Goal: Communication & Community: Answer question/provide support

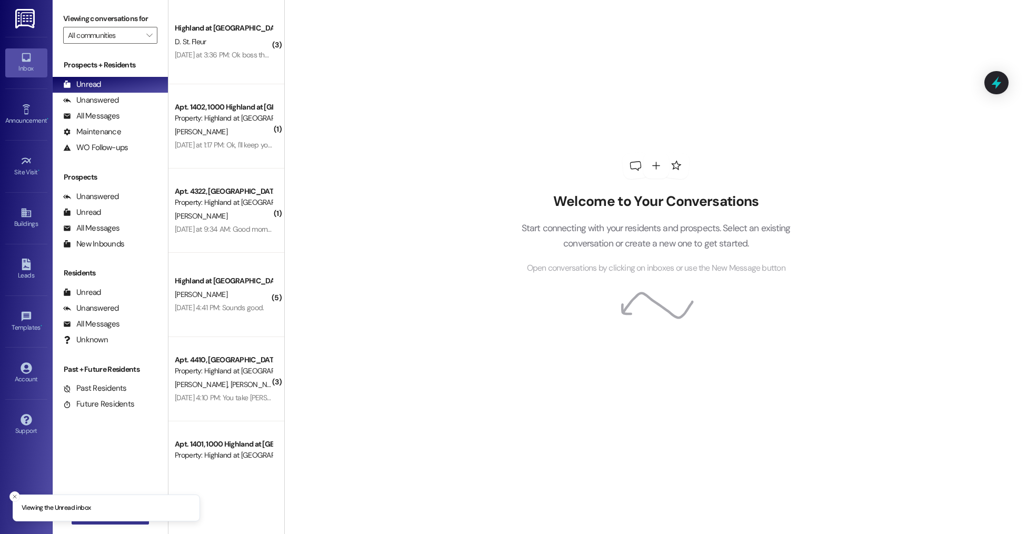
click at [102, 523] on button " New Message" at bounding box center [111, 516] width 78 height 17
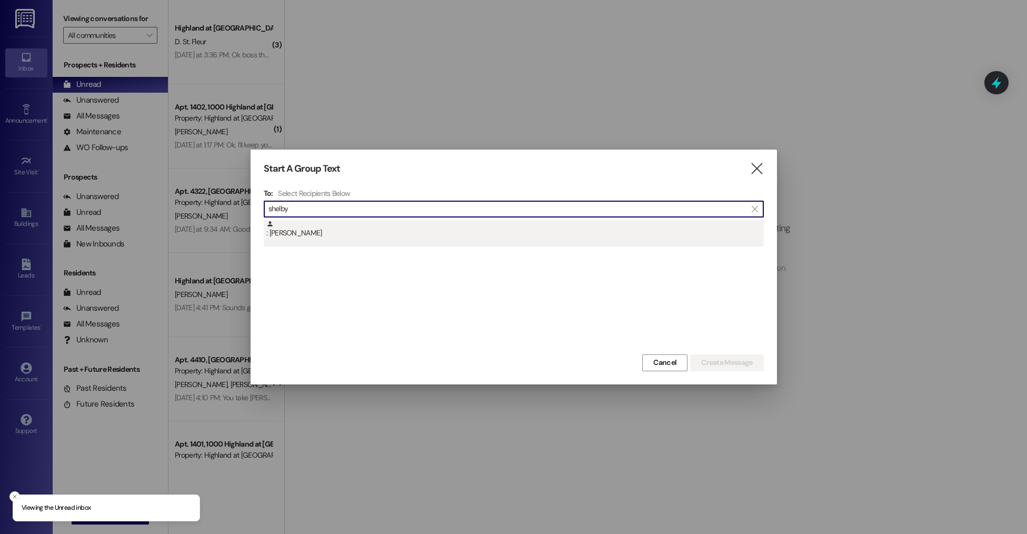
type input "shelby"
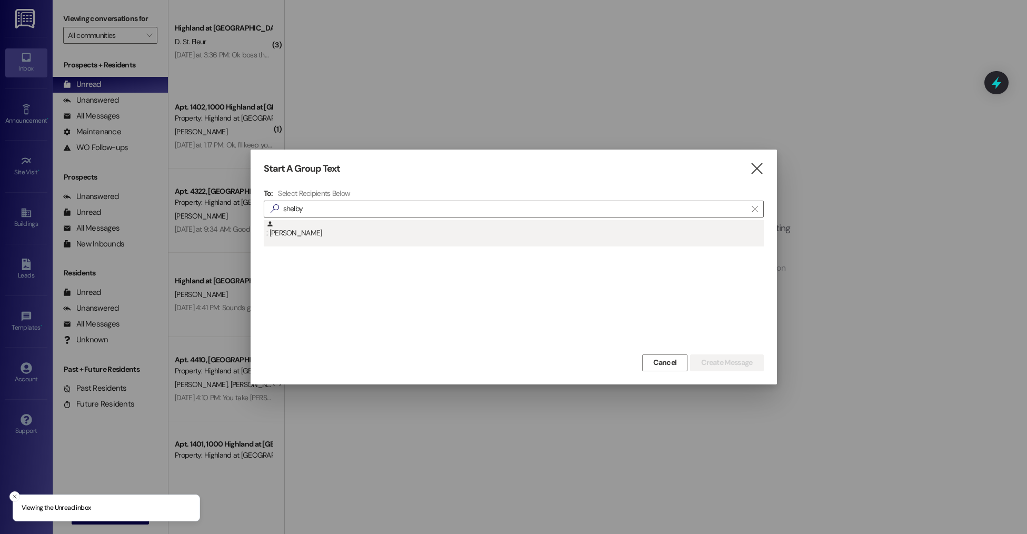
click at [405, 223] on div ": [PERSON_NAME]" at bounding box center [515, 229] width 498 height 18
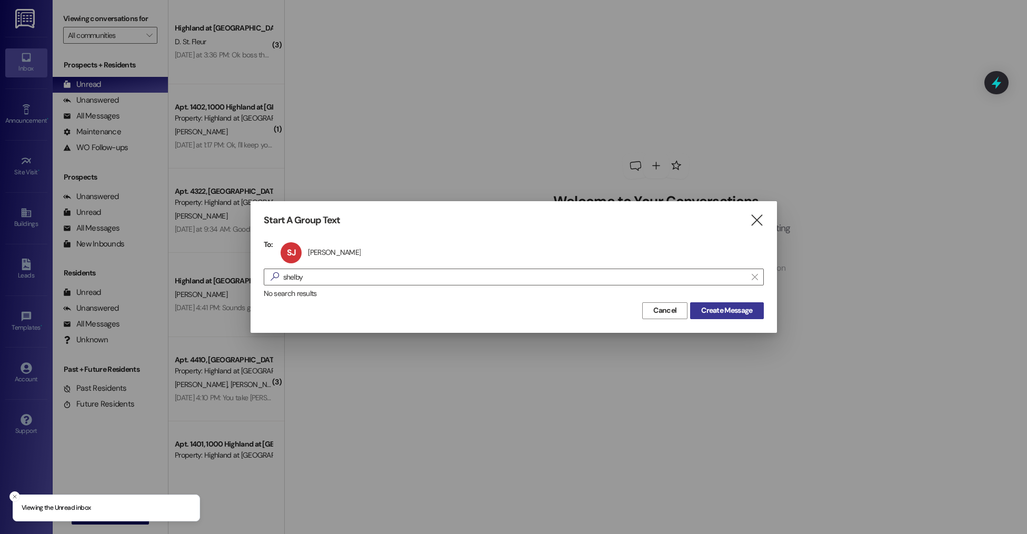
click at [733, 308] on span "Create Message" at bounding box center [726, 310] width 51 height 11
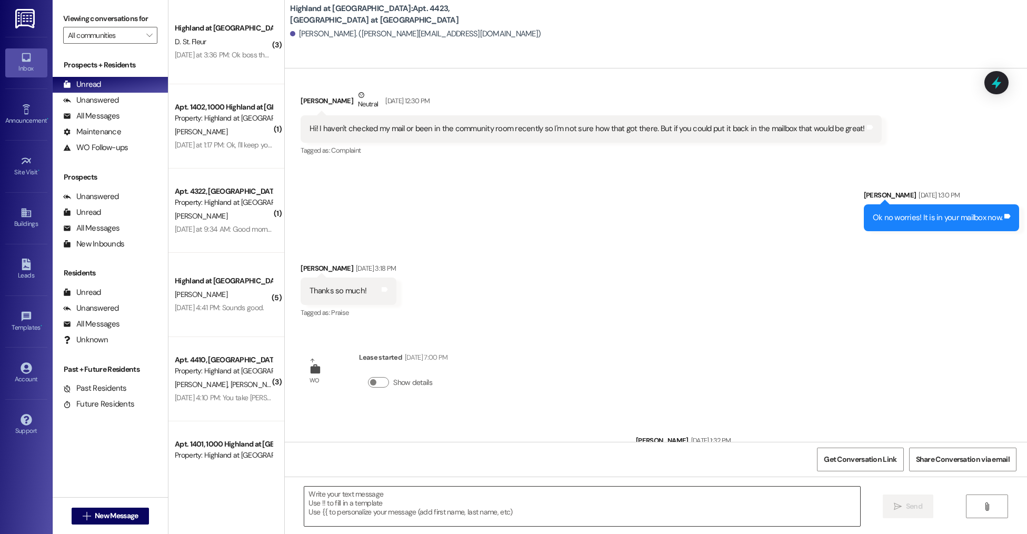
click at [572, 496] on textarea at bounding box center [582, 506] width 556 height 39
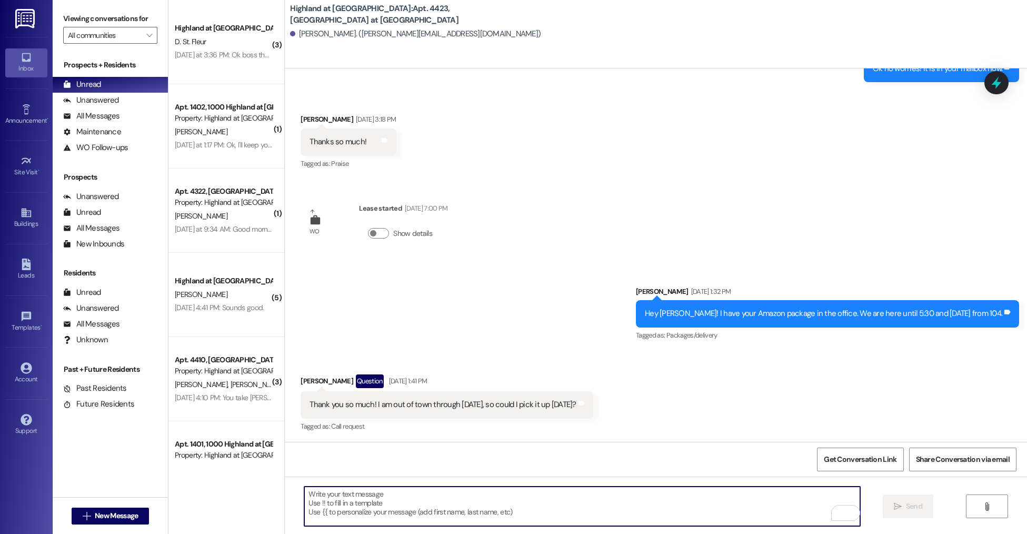
scroll to position [723, 0]
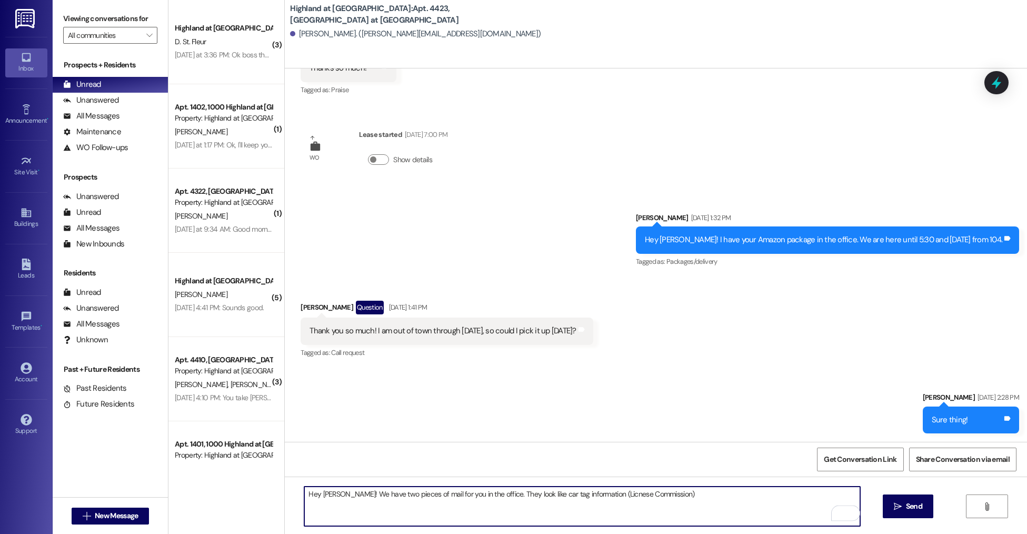
click at [594, 493] on textarea "Hey [PERSON_NAME]! We have two pieces of mail for you in the office. They look …" at bounding box center [582, 506] width 556 height 39
click at [666, 489] on textarea "Hey [PERSON_NAME]! We have two pieces of mail for you in the office. They look …" at bounding box center [582, 506] width 556 height 39
click at [497, 493] on textarea "Hey [PERSON_NAME]! We have two pieces of mail for you in the office. They look …" at bounding box center [582, 506] width 556 height 39
click at [671, 499] on textarea "Hey [PERSON_NAME]! We have two pieces of mail for you in the office. They look …" at bounding box center [582, 506] width 556 height 39
drag, startPoint x: 742, startPoint y: 495, endPoint x: 883, endPoint y: 500, distance: 141.2
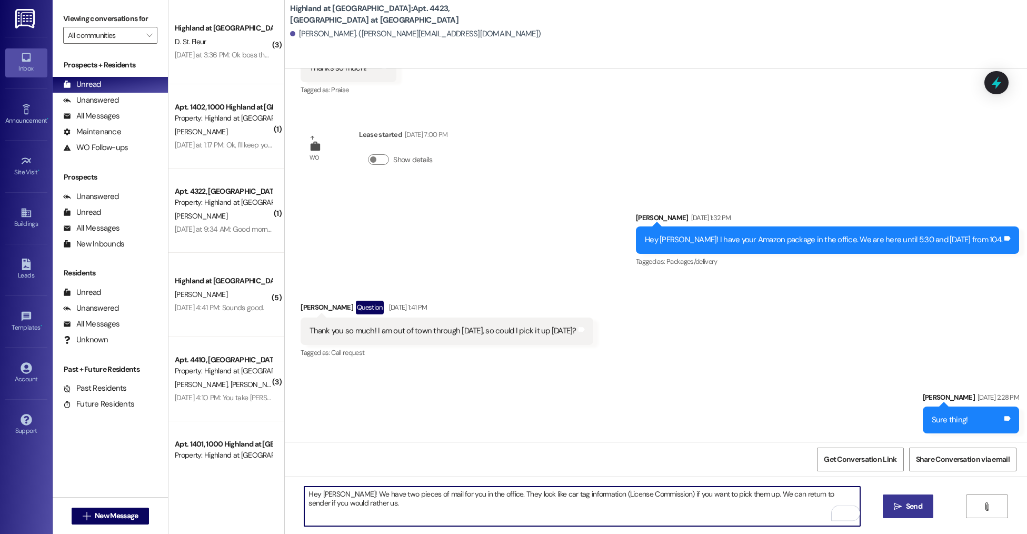
click at [742, 495] on textarea "Hey [PERSON_NAME]! We have two pieces of mail for you in the office. They look …" at bounding box center [582, 506] width 556 height 39
type textarea "Hey [PERSON_NAME]! We have two pieces of mail for you in the office. They look …"
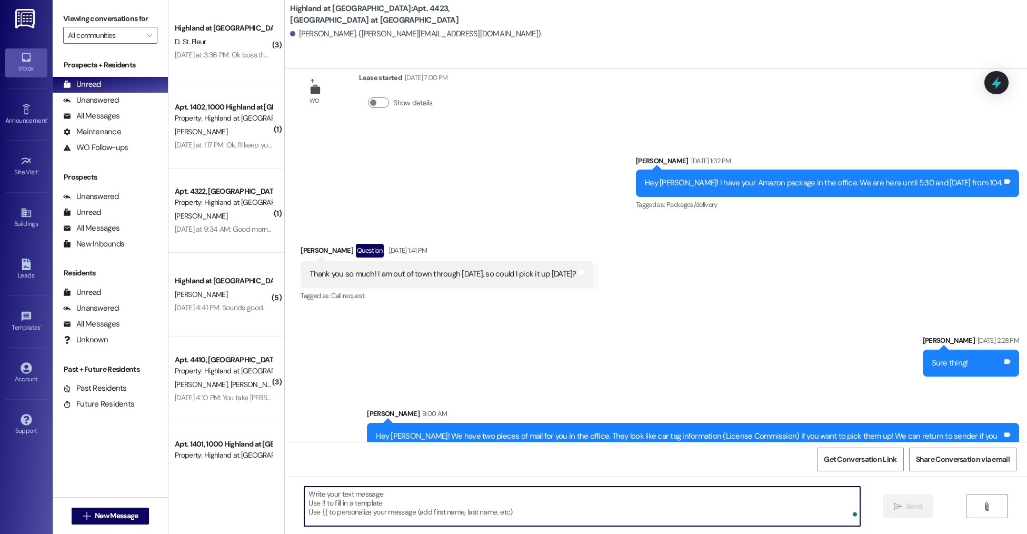
scroll to position [796, 0]
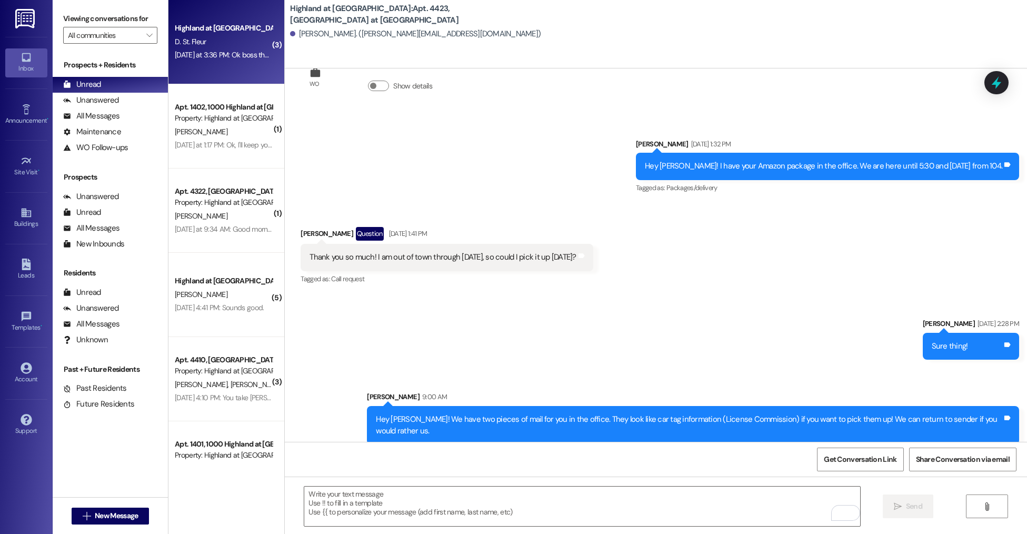
click at [249, 36] on div "D. St. Fleur" at bounding box center [224, 41] width 100 height 13
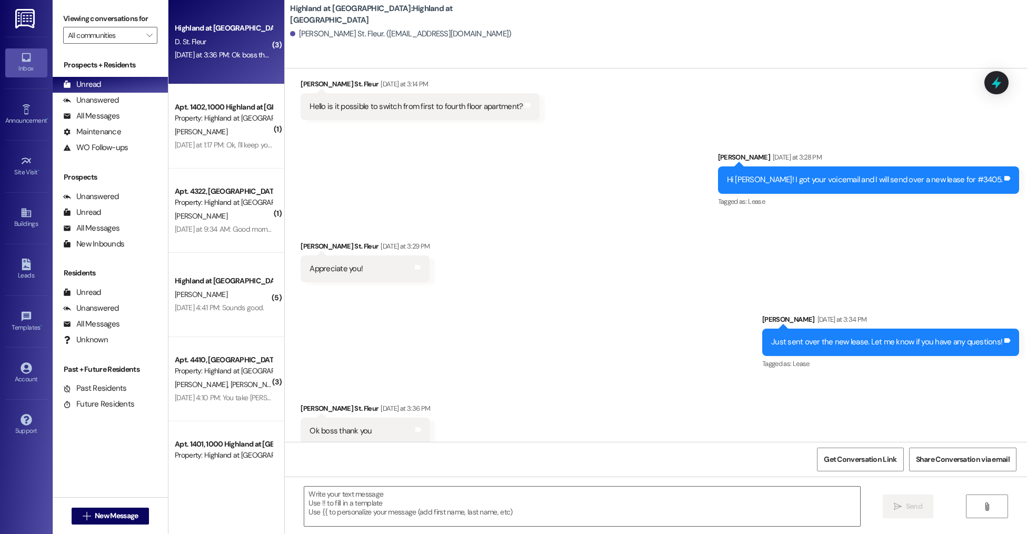
scroll to position [660, 0]
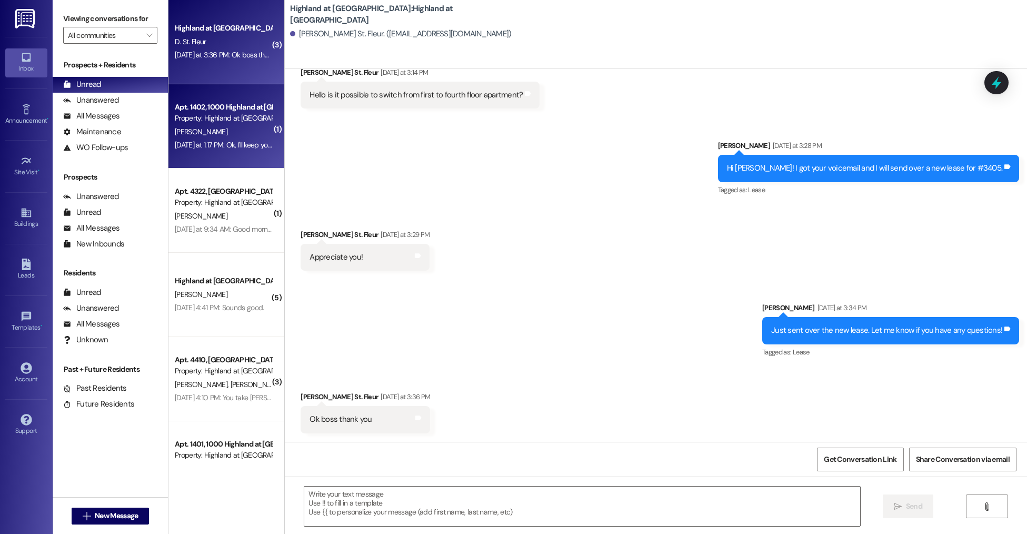
click at [261, 144] on div "Apt. 1402, 1000 Highland at [GEOGRAPHIC_DATA] Property: Highland at [GEOGRAPHIC…" at bounding box center [227, 126] width 116 height 84
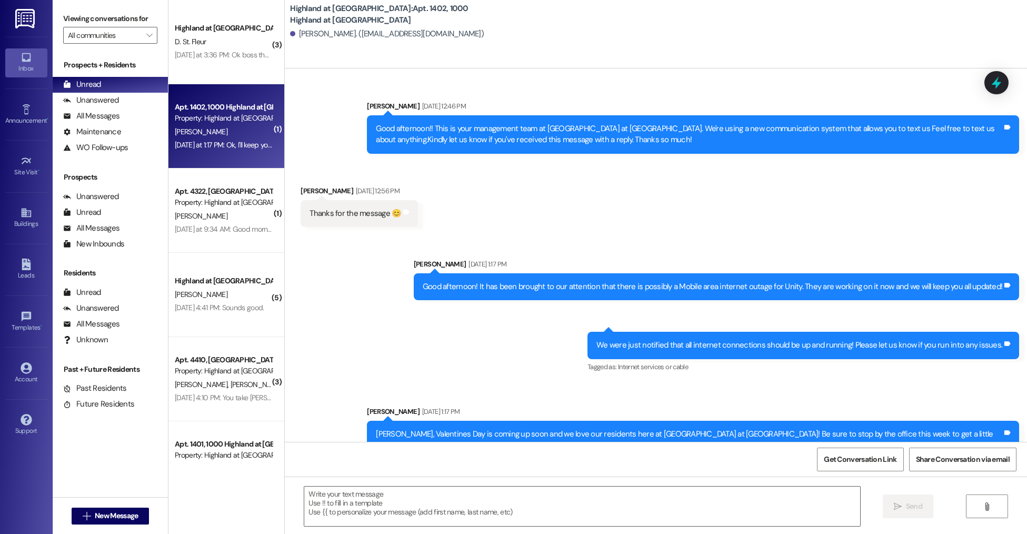
scroll to position [29387, 0]
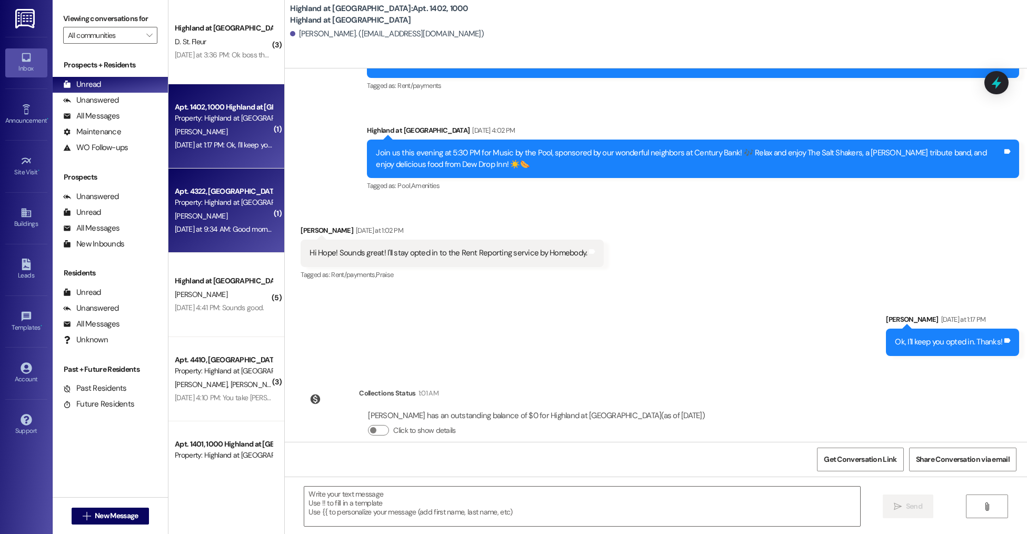
click at [201, 204] on div "Property: Highland at [GEOGRAPHIC_DATA]" at bounding box center [223, 202] width 97 height 11
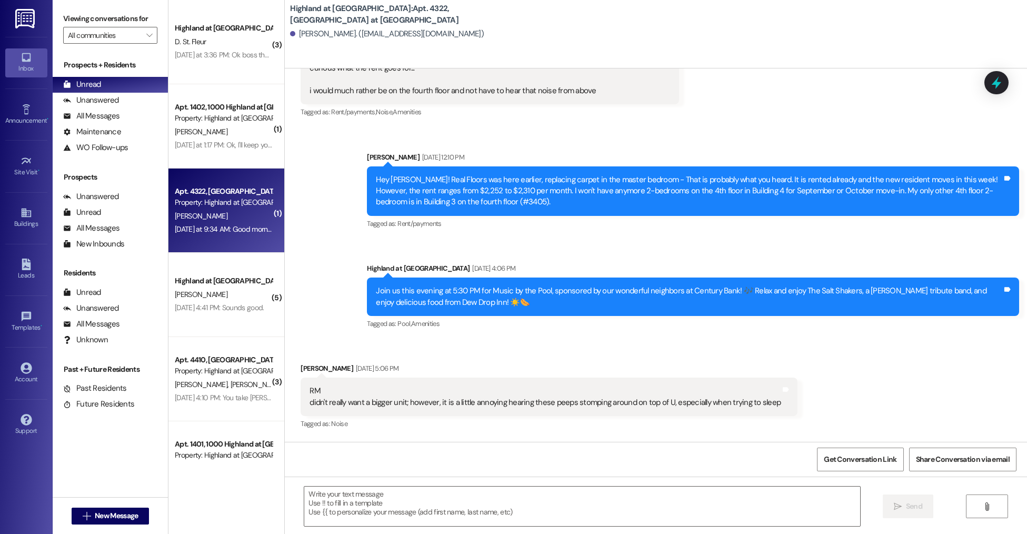
scroll to position [14498, 0]
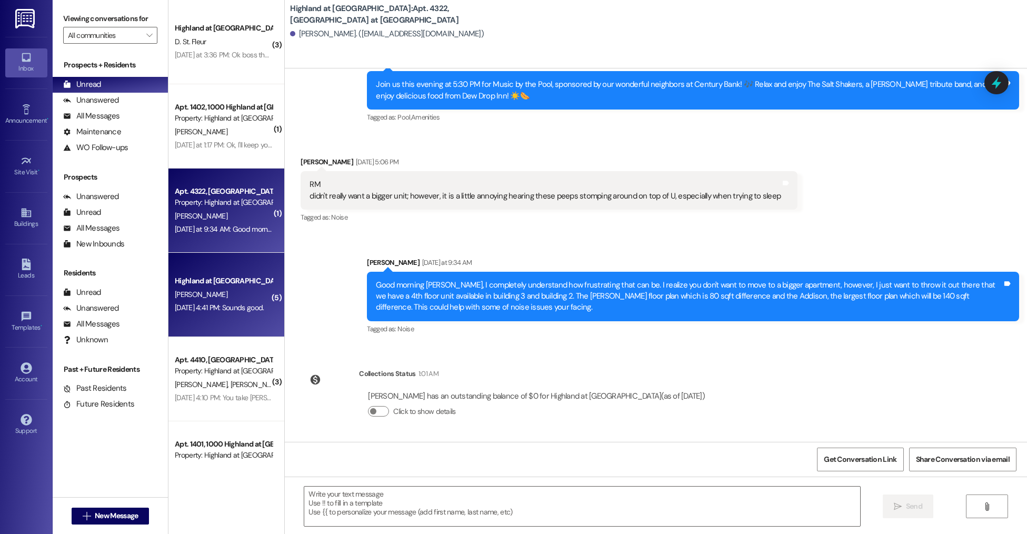
click at [185, 283] on div "Highland at [GEOGRAPHIC_DATA]" at bounding box center [223, 280] width 97 height 11
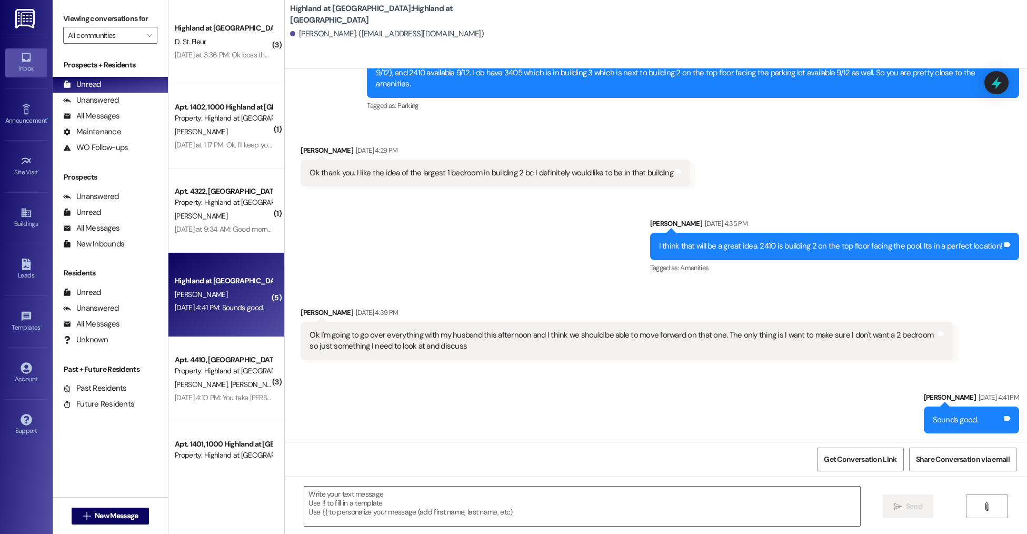
scroll to position [347, 0]
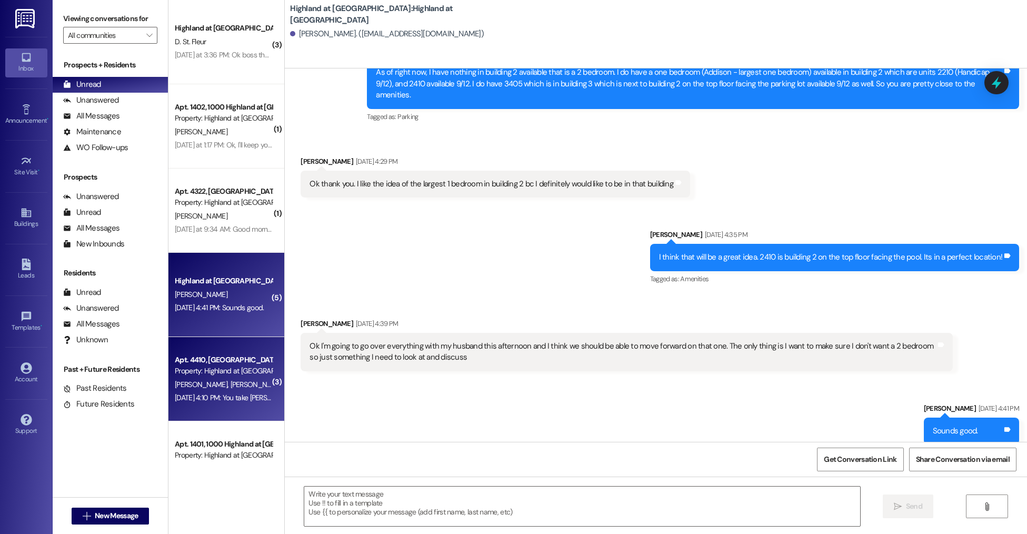
click at [217, 364] on div "Apt. 4410, 4000 Highland at Spring Hill" at bounding box center [223, 359] width 97 height 11
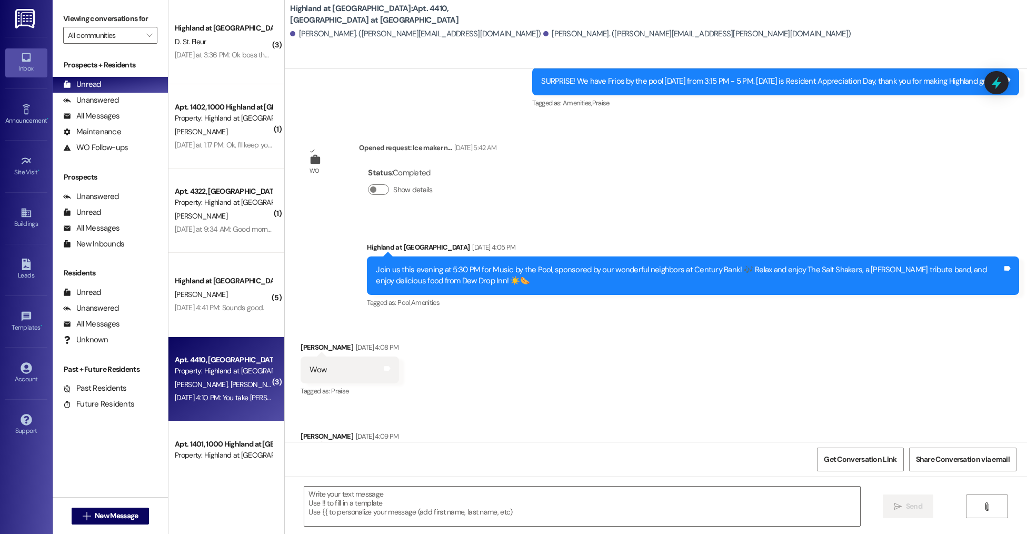
scroll to position [564, 0]
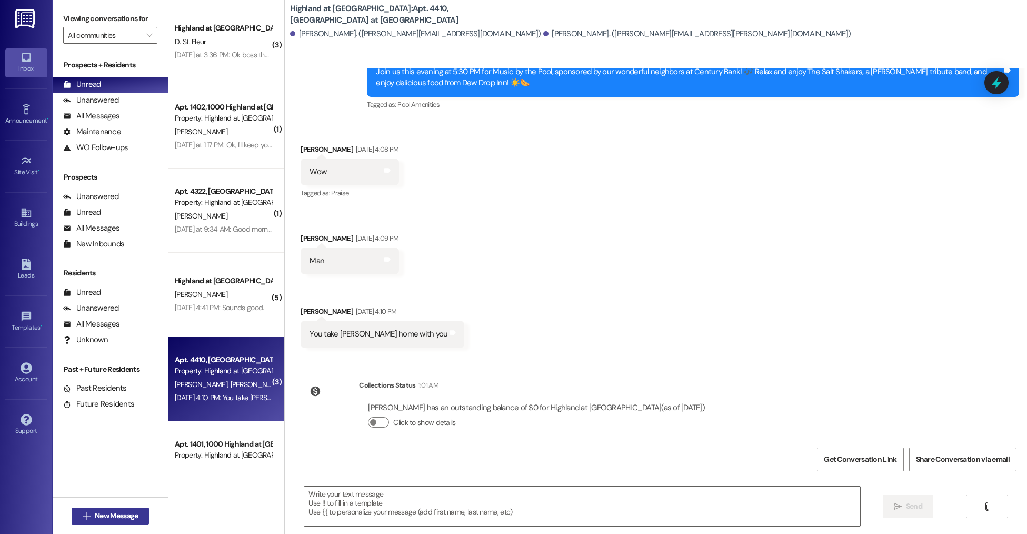
click at [95, 512] on span "New Message" at bounding box center [116, 515] width 43 height 11
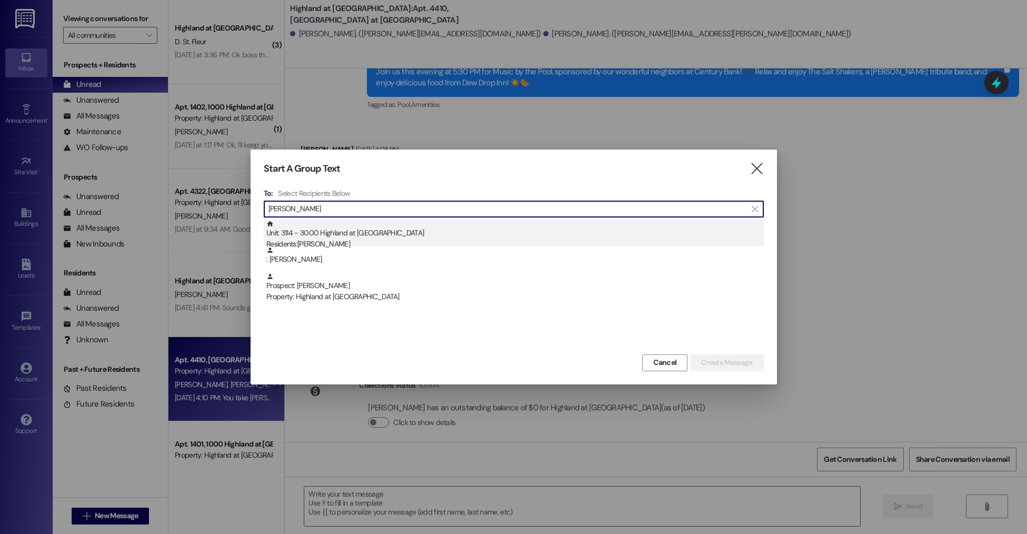
type input "ateeq"
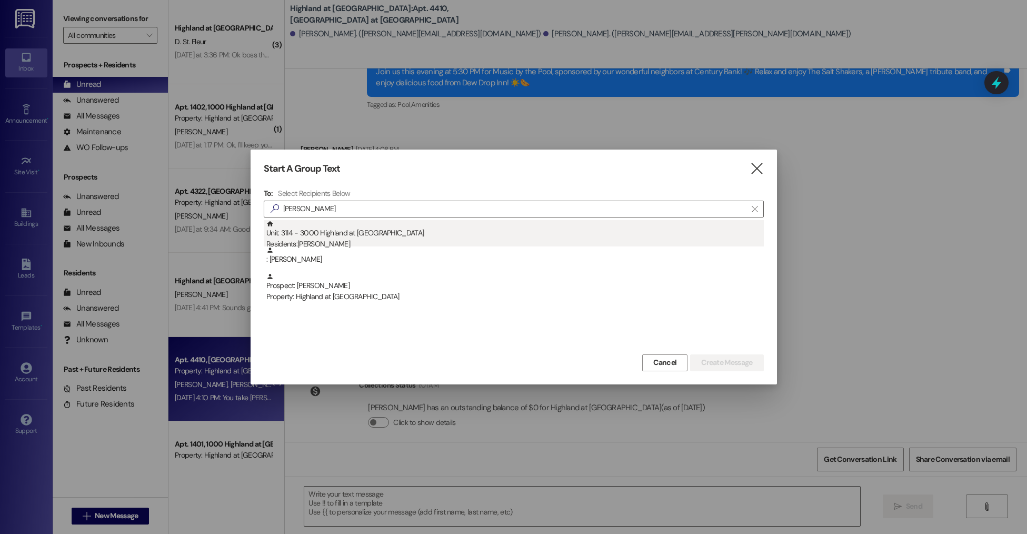
click at [324, 235] on div "Unit: 3114 - 3000 Highland at Spring Hill Residents: Ateeqa Mujeeb Ullah" at bounding box center [515, 235] width 498 height 30
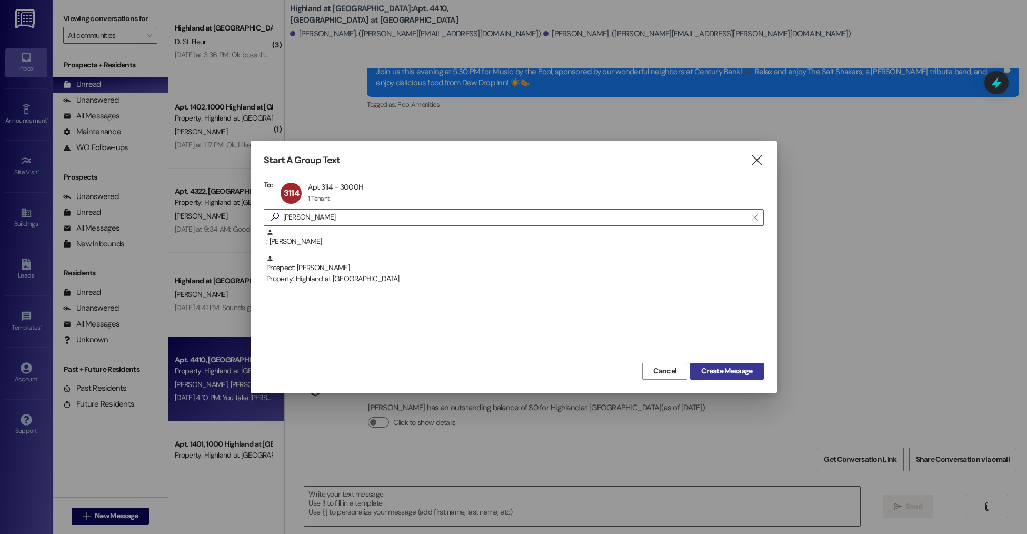
click at [707, 368] on span "Create Message" at bounding box center [726, 370] width 51 height 11
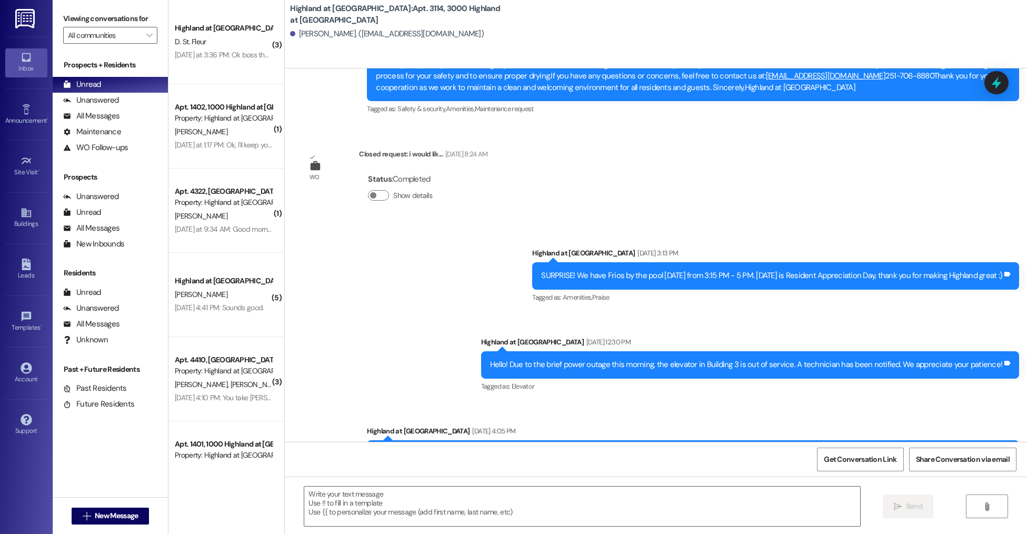
scroll to position [1456, 0]
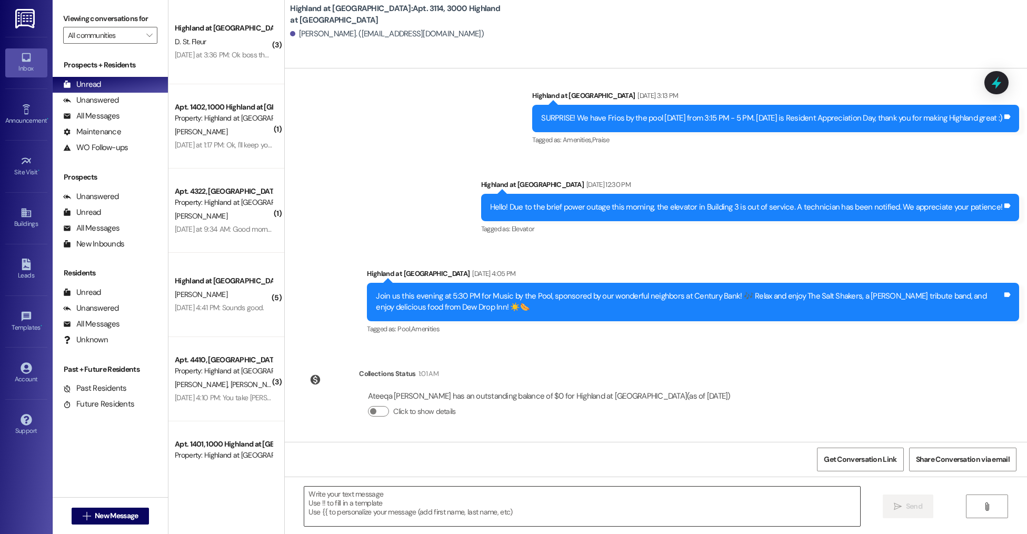
click at [413, 520] on textarea at bounding box center [582, 506] width 556 height 39
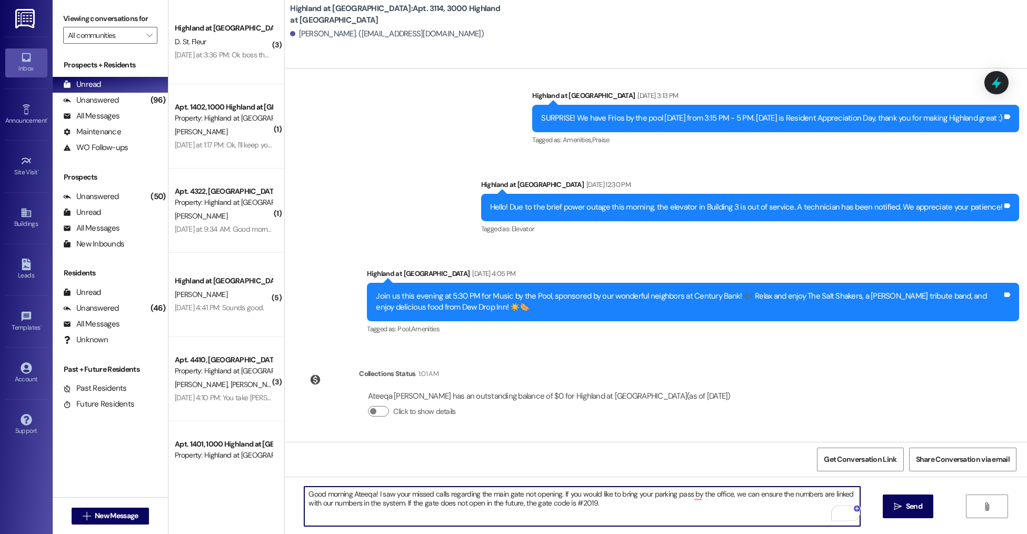
click at [555, 494] on textarea "Good morning Ateeqa! I saw your missed calls regarding the main gate not openin…" at bounding box center [582, 506] width 556 height 39
click at [815, 495] on textarea "Good morning Ateeqa! I saw your missed calls regarding the main gate not openin…" at bounding box center [582, 506] width 556 height 39
click at [716, 508] on textarea "Good morning Ateeqa! I saw your missed calls regarding the main gate not openin…" at bounding box center [582, 506] width 556 height 39
click at [726, 509] on textarea "Good morning Ateeqa! I saw your missed calls regarding the main gate not openin…" at bounding box center [582, 506] width 556 height 39
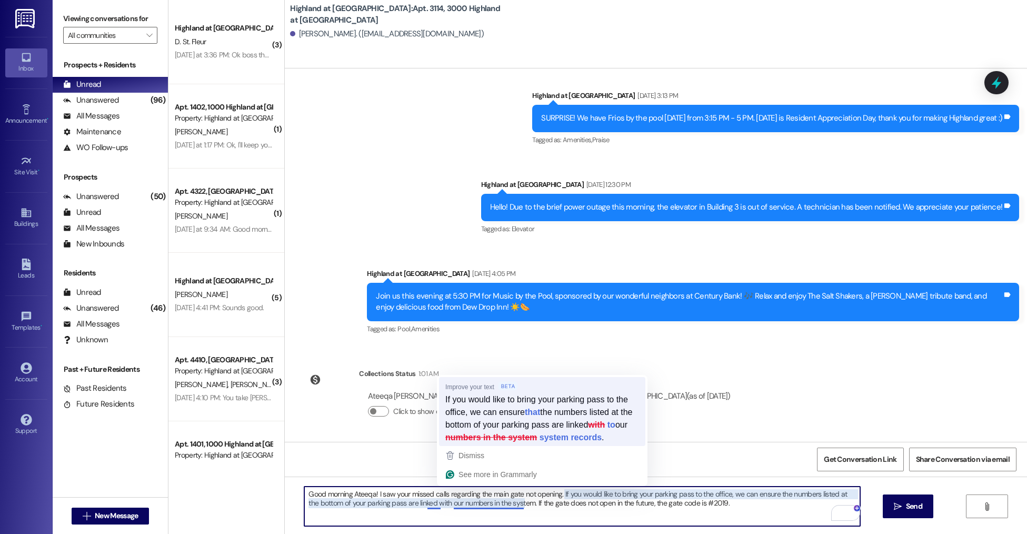
type textarea "Good morning Ateeqa! I saw your missed calls regarding the main gate not openin…"
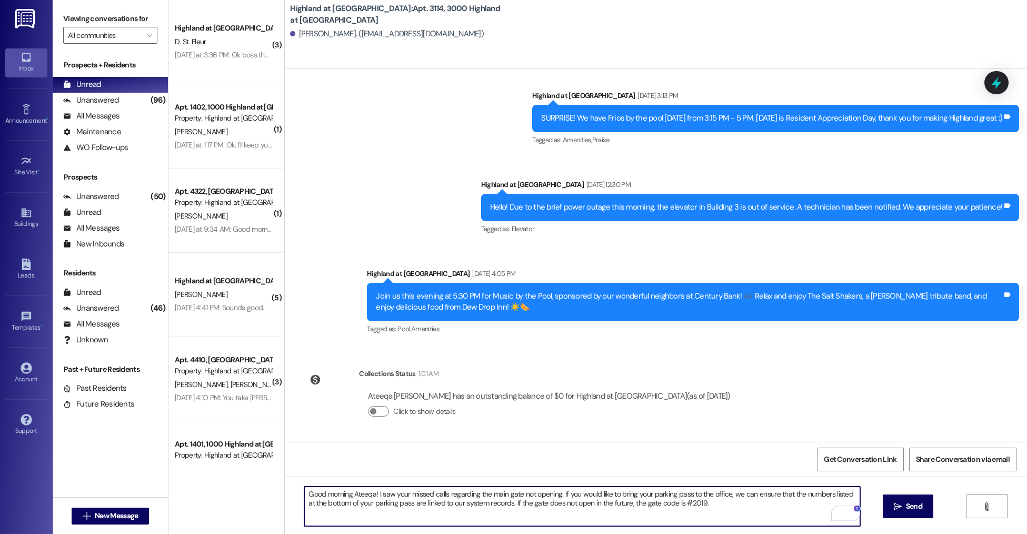
click at [740, 511] on textarea "Good morning Ateeqa! I saw your missed calls regarding the main gate not openin…" at bounding box center [582, 506] width 556 height 39
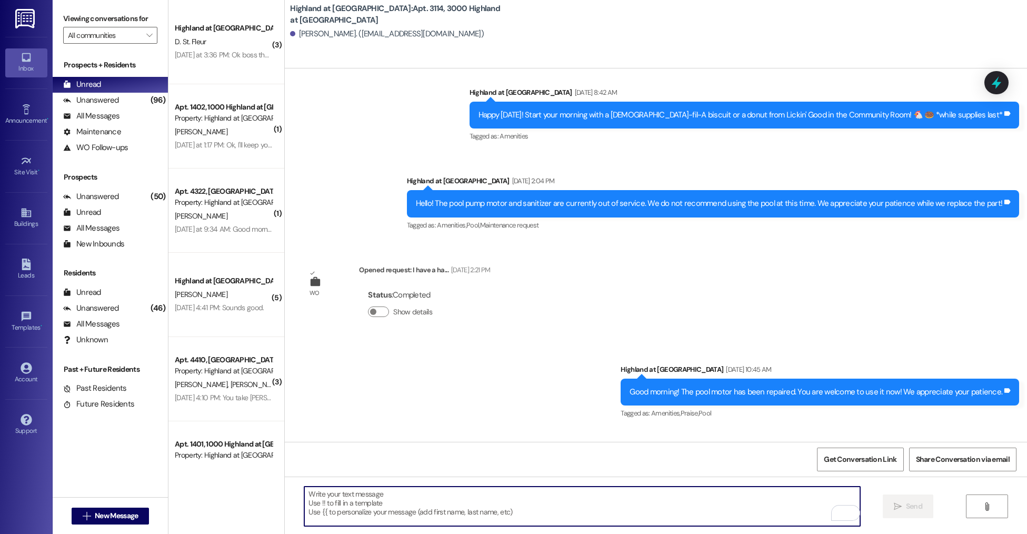
scroll to position [148, 0]
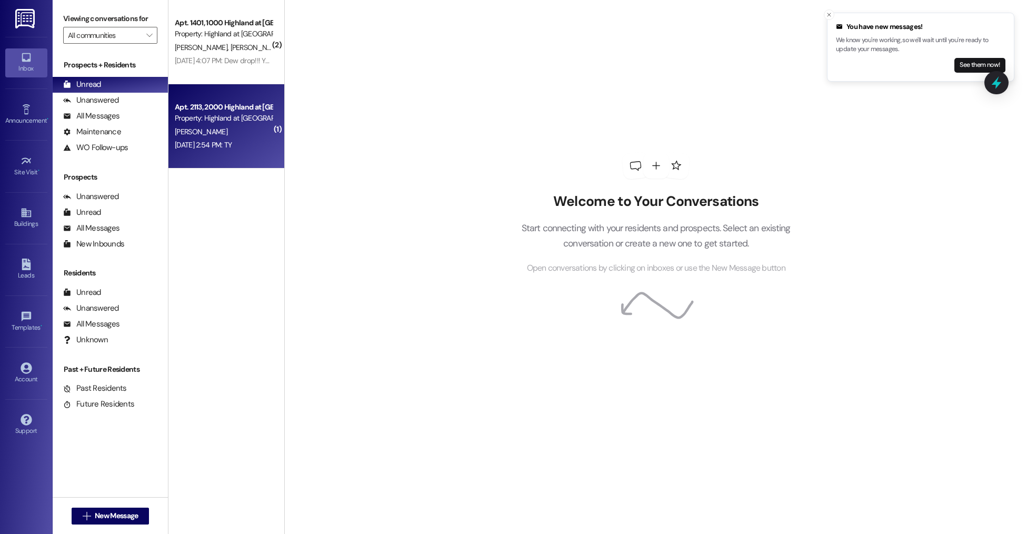
click at [191, 91] on div "Apt. 2113, 2000 Highland at Spring Hill Property: Highland at Spring Hill A. Ya…" at bounding box center [227, 126] width 116 height 84
click at [196, 129] on span "[PERSON_NAME]" at bounding box center [201, 131] width 53 height 9
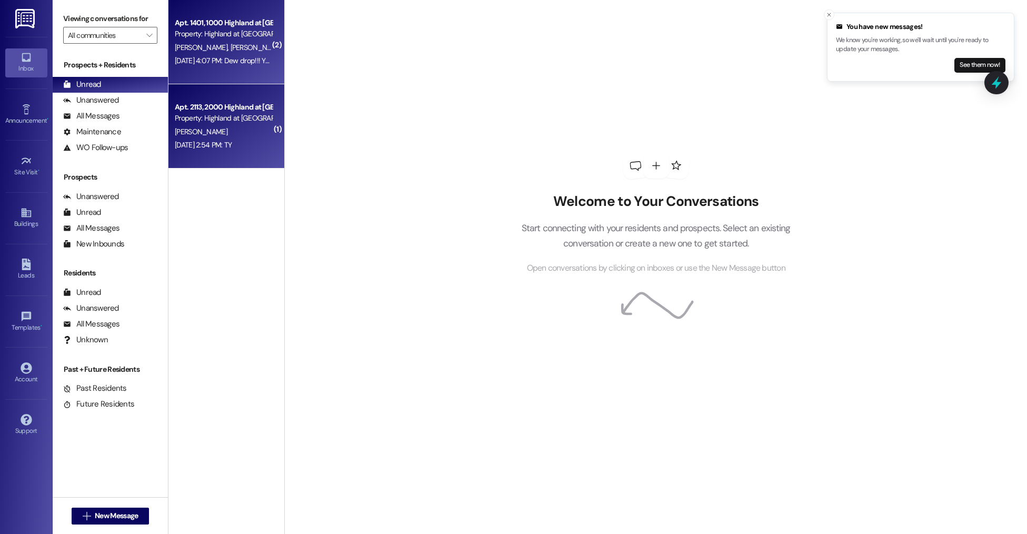
click at [198, 57] on div "Aug 26, 2025 at 4:07 PM: Dew drop!!! You might want to tell dad. Aug 26, 2025 a…" at bounding box center [259, 60] width 168 height 9
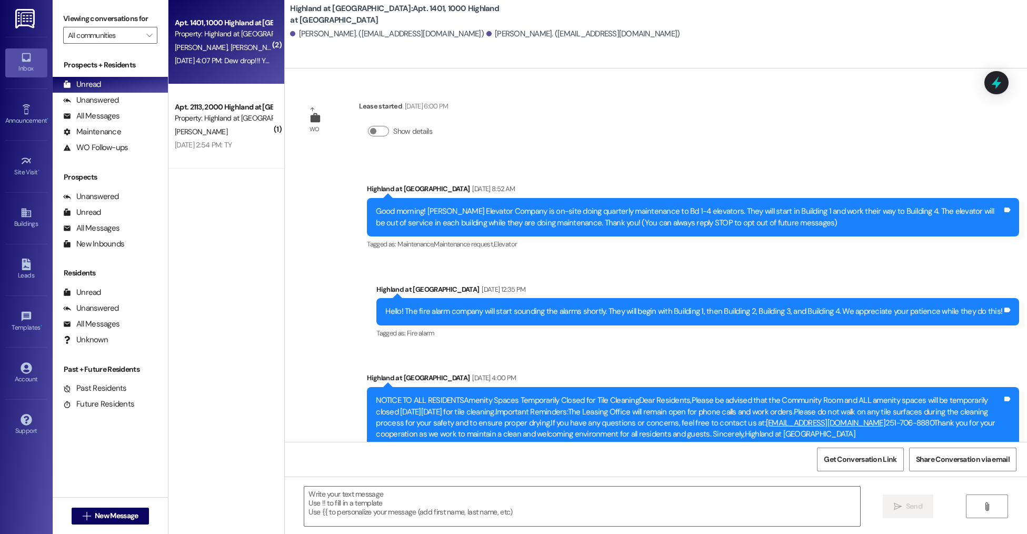
scroll to position [564, 0]
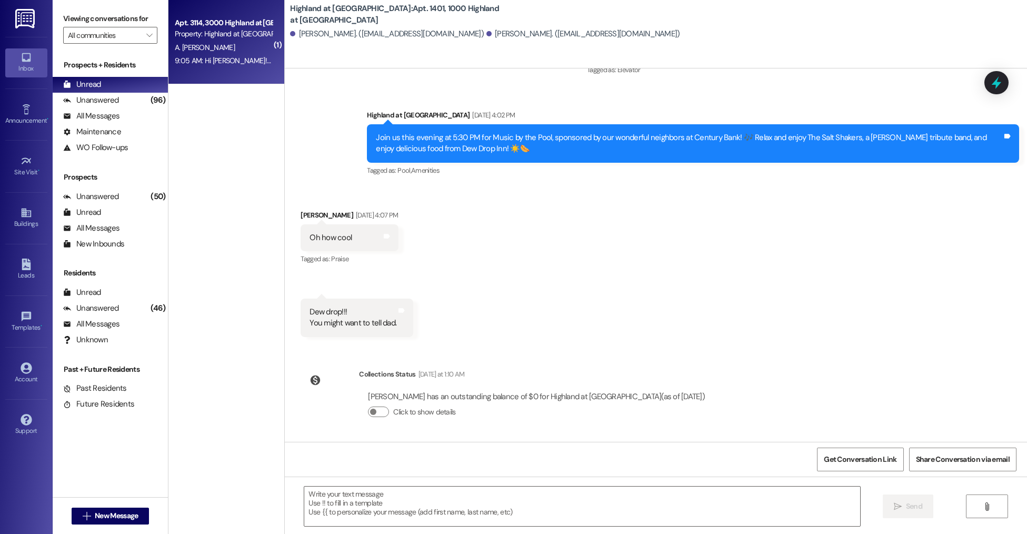
click at [244, 33] on div "Property: Highland at [GEOGRAPHIC_DATA]" at bounding box center [223, 33] width 97 height 11
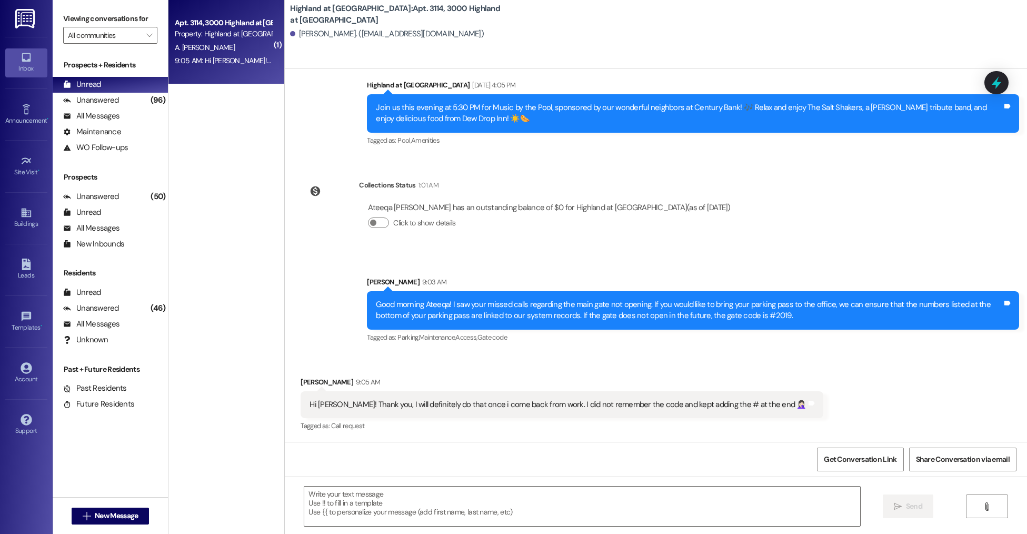
scroll to position [1645, 0]
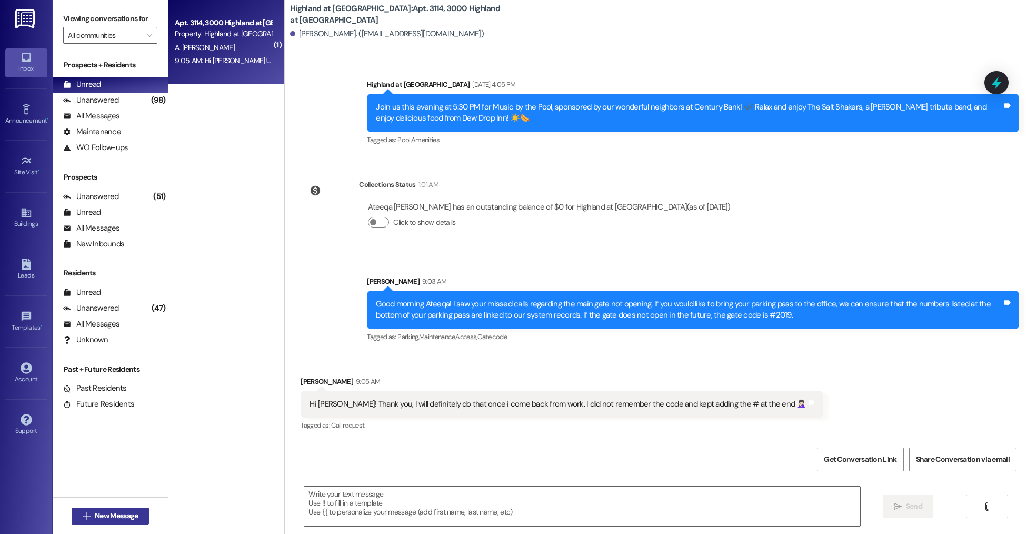
click at [104, 515] on span "New Message" at bounding box center [116, 515] width 43 height 11
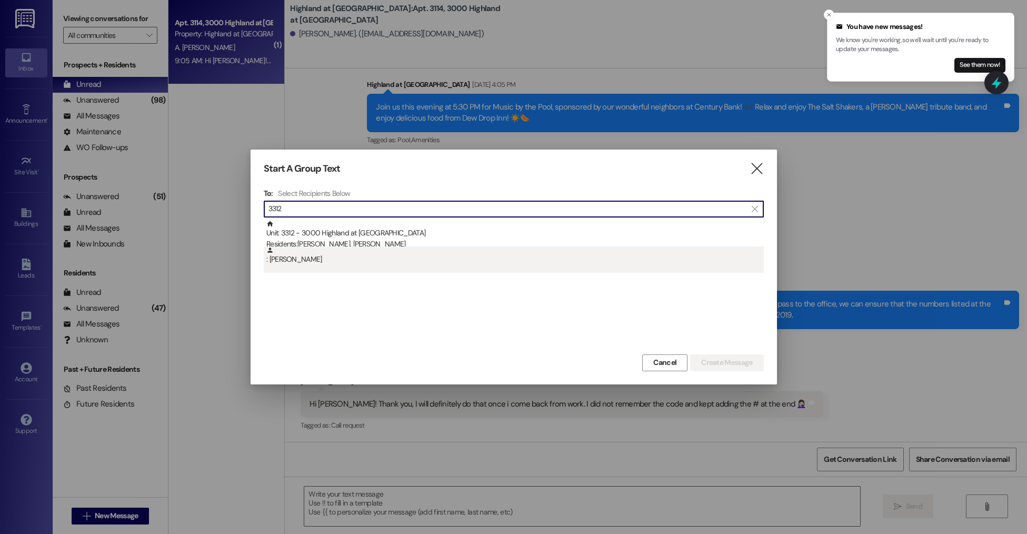
type input "3312"
click at [293, 257] on div ": Kaitlin Corker" at bounding box center [515, 255] width 498 height 18
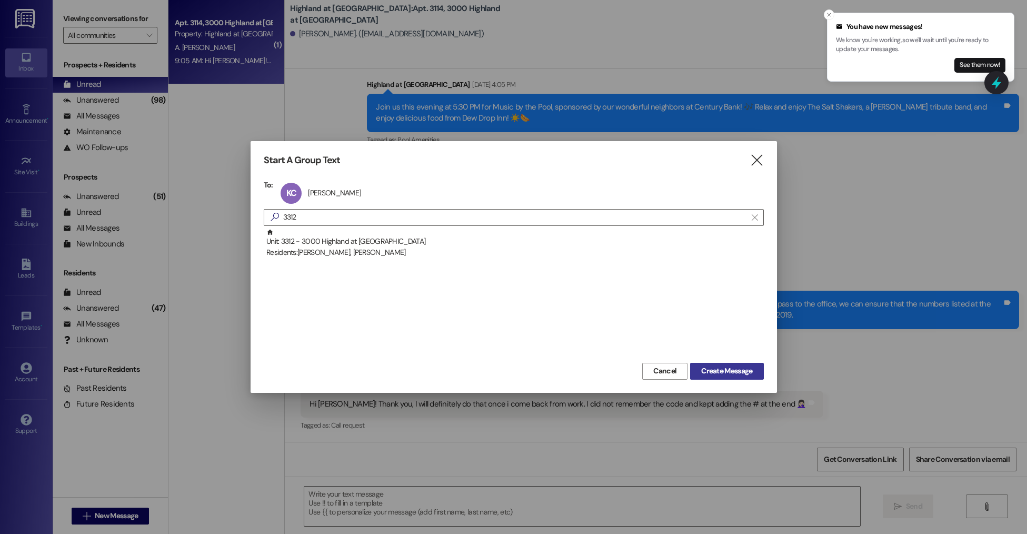
click at [718, 378] on button "Create Message" at bounding box center [726, 371] width 73 height 17
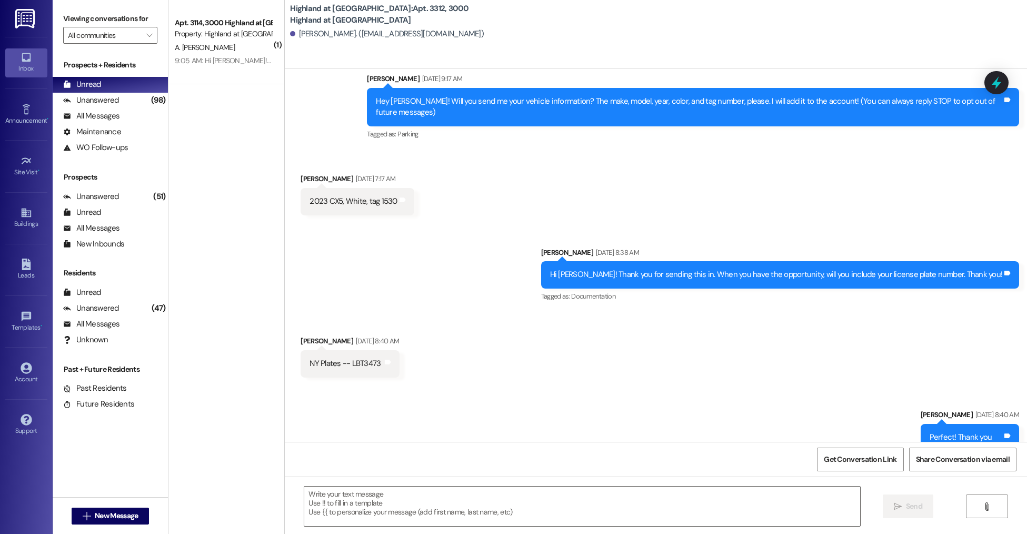
scroll to position [0, 0]
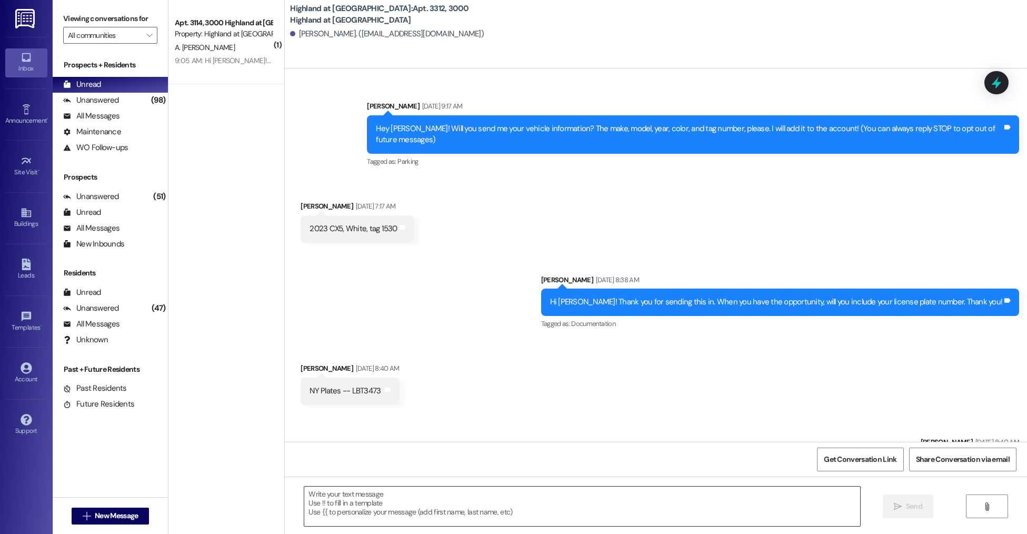
click at [353, 510] on textarea at bounding box center [582, 506] width 556 height 39
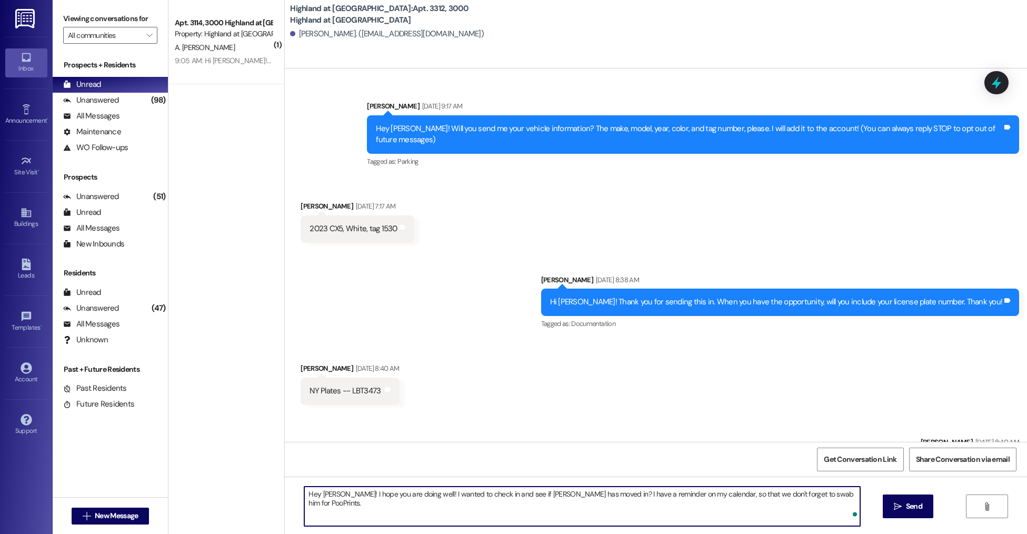
type textarea "Hey Katie! I hope you are doing well! I wanted to check in and see if Stanley h…"
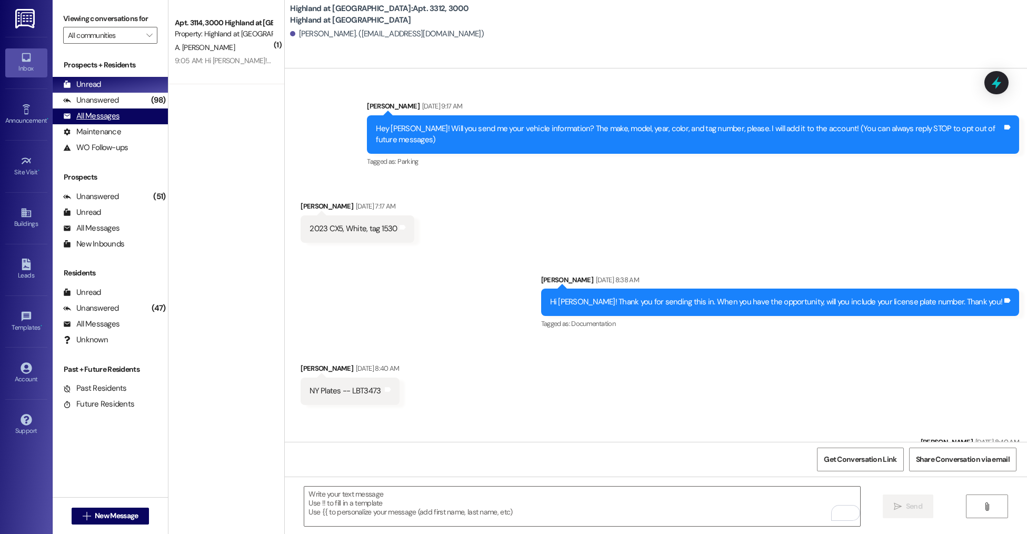
click at [123, 118] on div "All Messages (undefined)" at bounding box center [110, 116] width 115 height 16
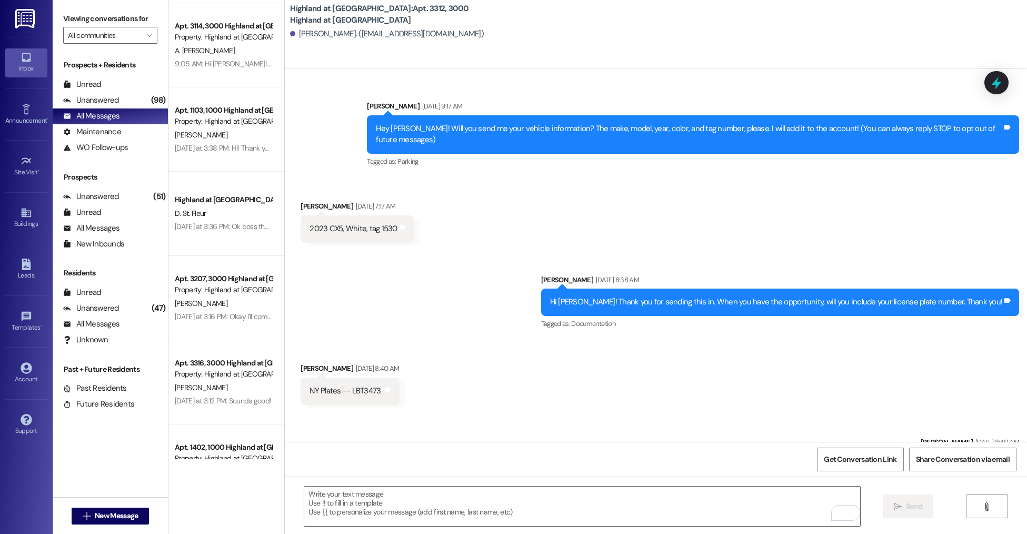
scroll to position [346, 0]
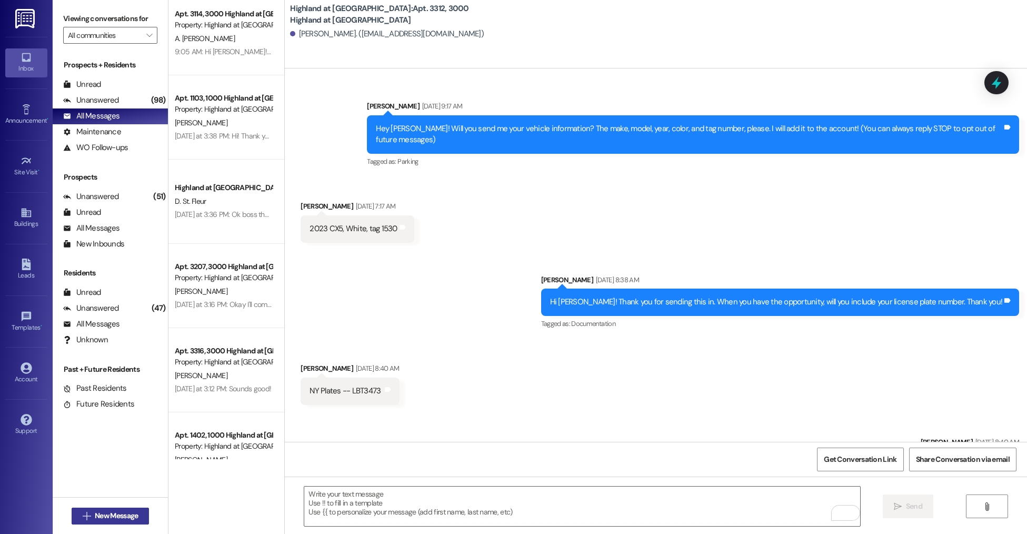
click at [106, 513] on span "New Message" at bounding box center [116, 515] width 43 height 11
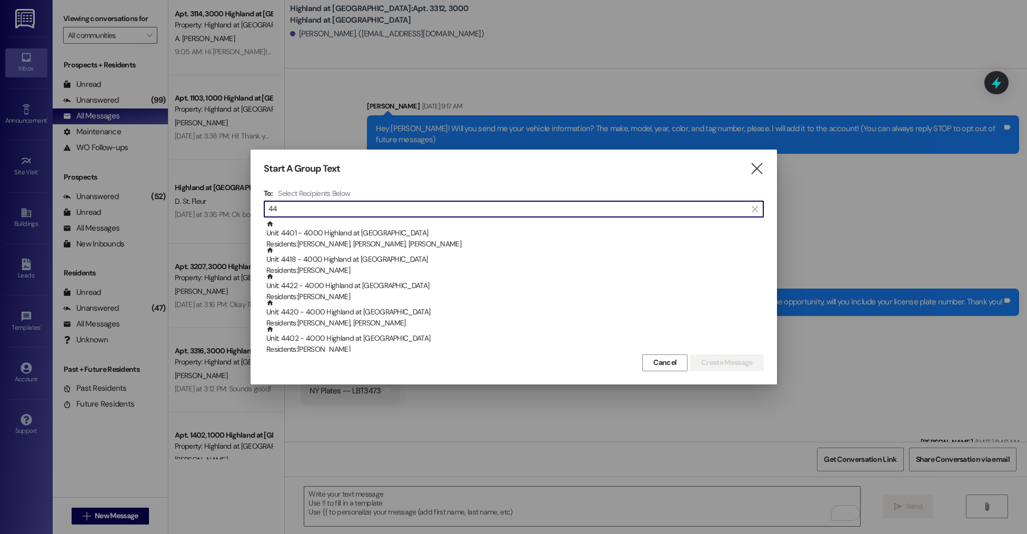
type input "44"
click at [668, 365] on span "Cancel" at bounding box center [665, 362] width 23 height 11
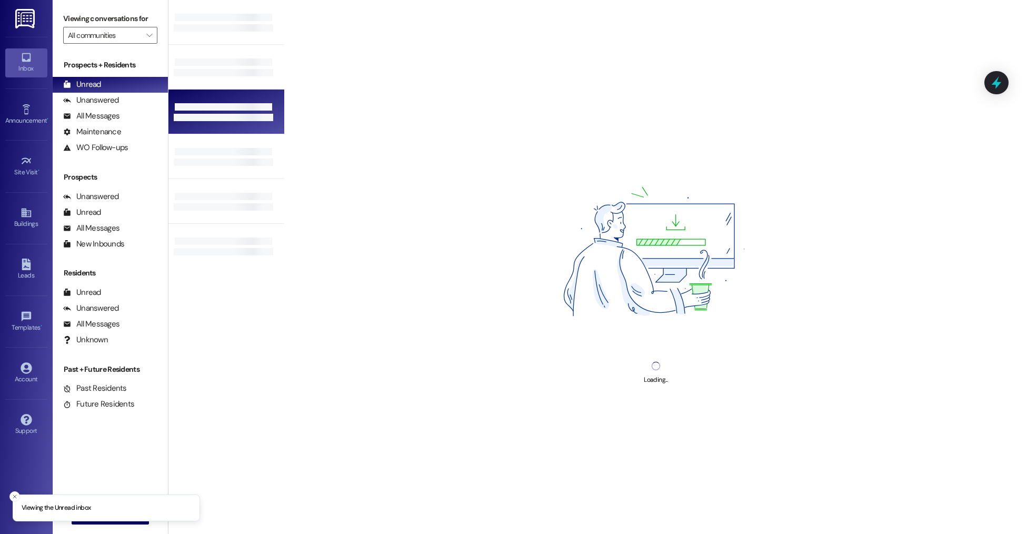
scroll to position [2, 0]
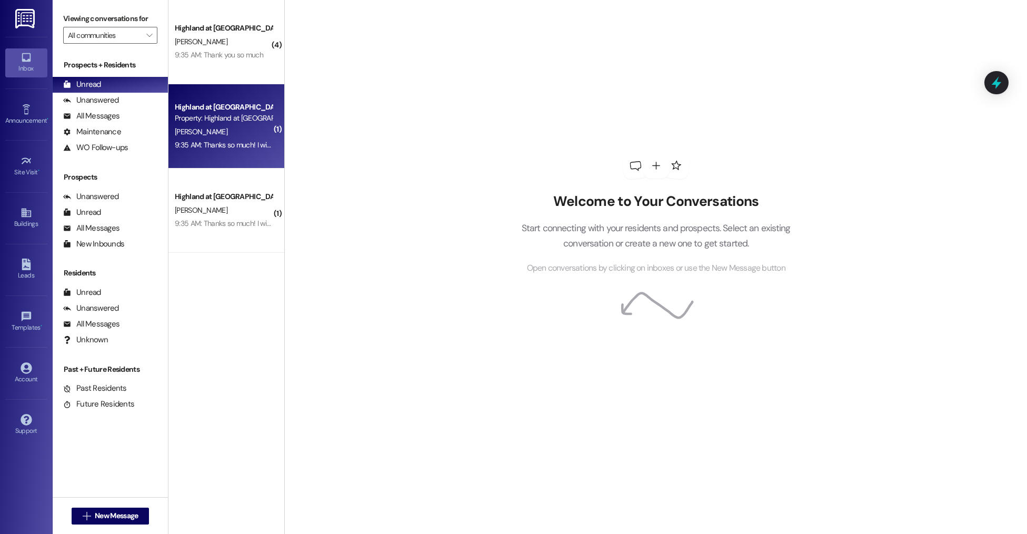
click at [233, 123] on div "Property: Highland at [GEOGRAPHIC_DATA]" at bounding box center [223, 118] width 97 height 11
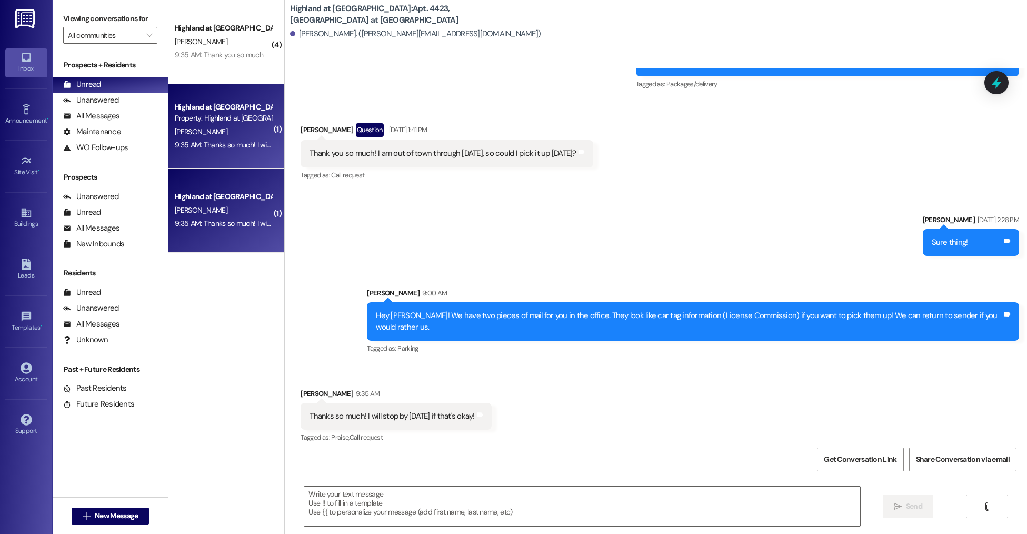
scroll to position [901, 0]
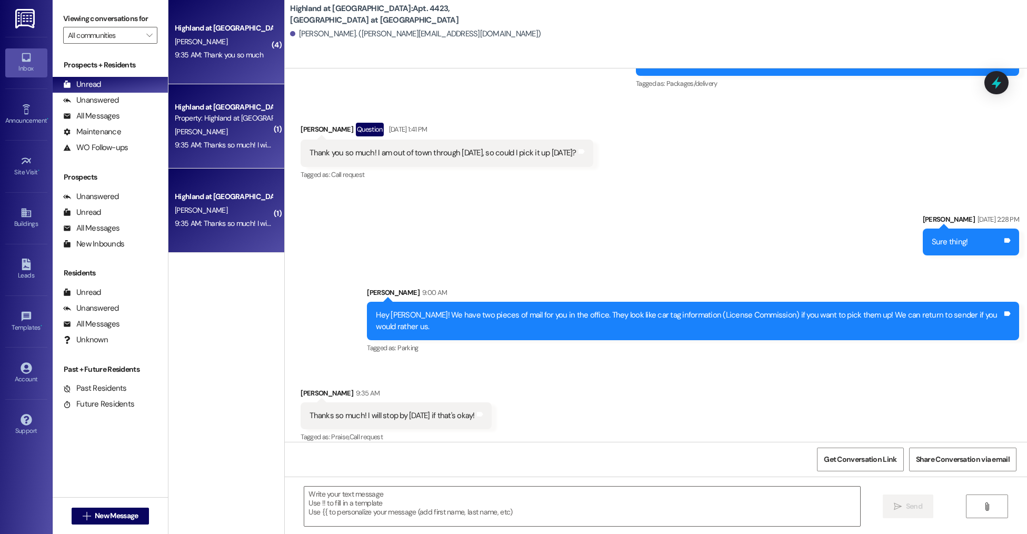
click at [169, 22] on div "Highland at Spring Hill Prospect B. Stewart 9:35 AM: Thank you so much 9:35 AM:…" at bounding box center [227, 42] width 116 height 84
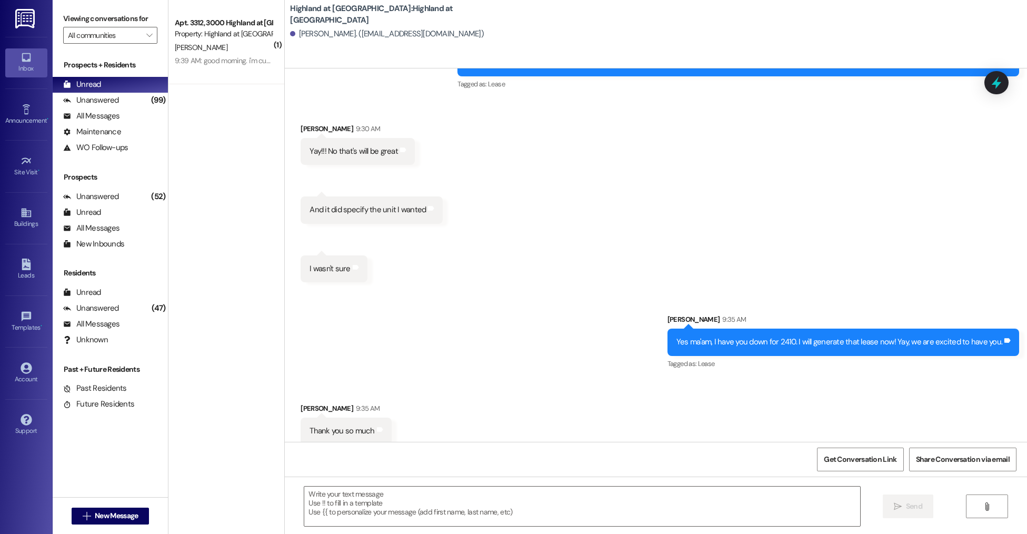
scroll to position [862, 0]
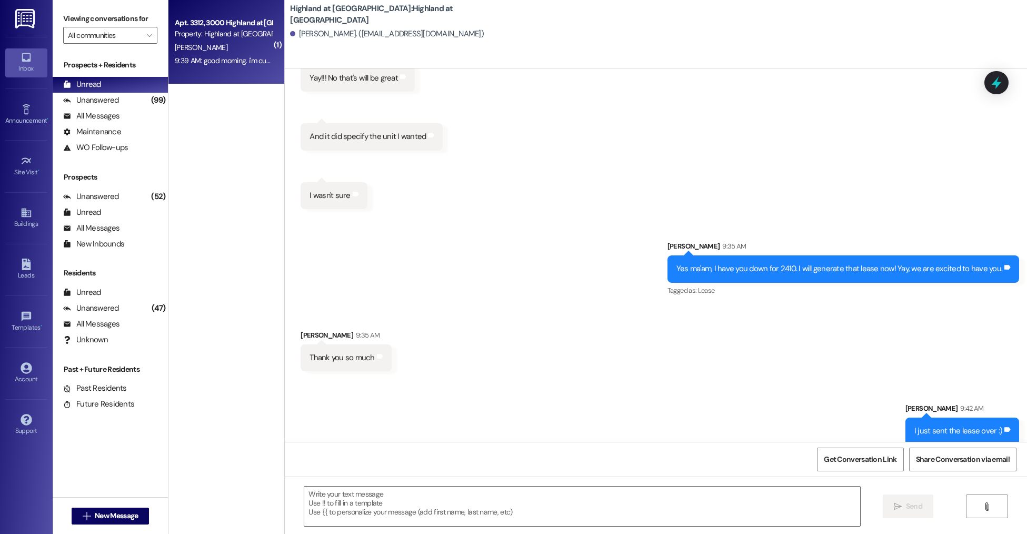
click at [213, 65] on div "9:39 AM: good morning. i'm currently driving down and should be at the apartmen…" at bounding box center [405, 60] width 461 height 9
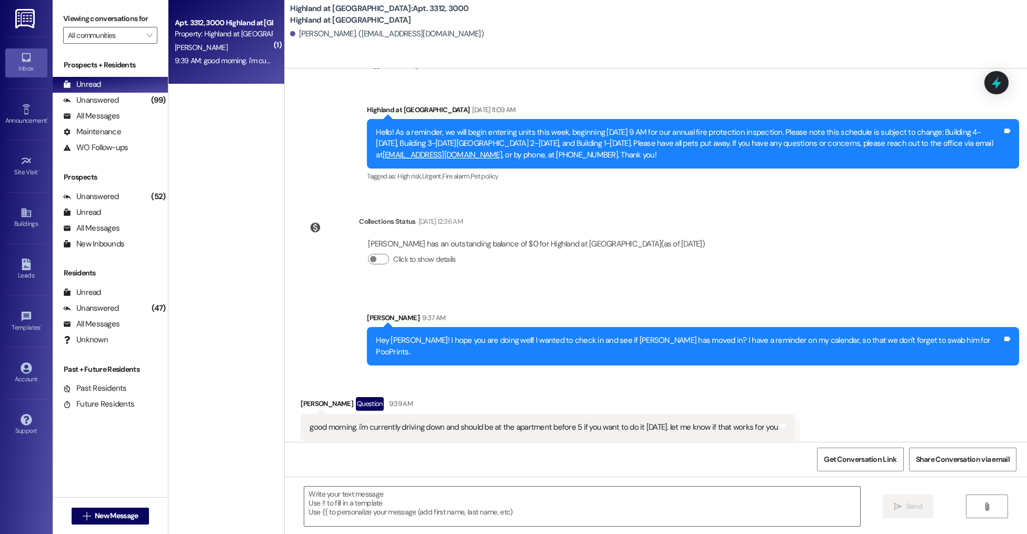
scroll to position [568, 0]
click at [349, 510] on textarea at bounding box center [582, 506] width 556 height 39
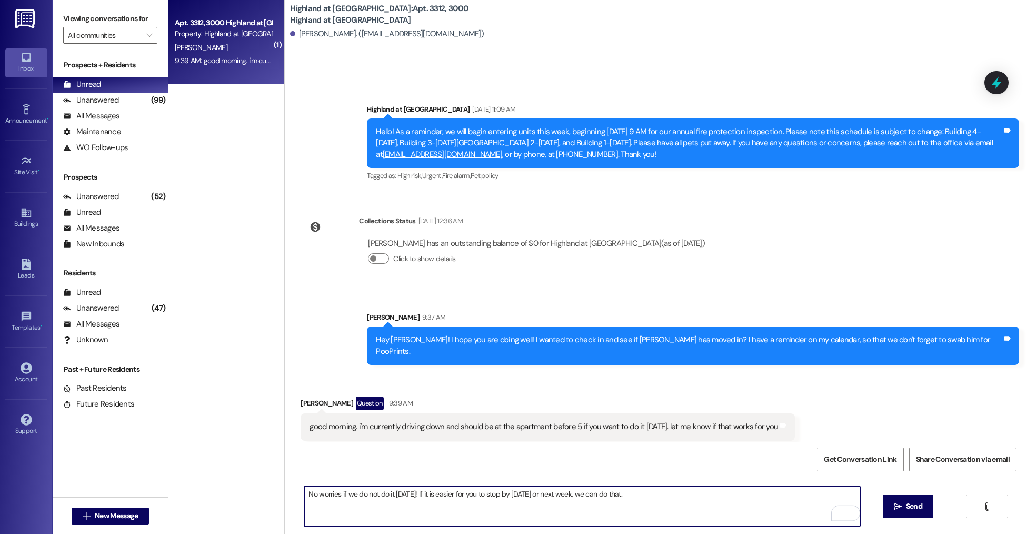
type textarea "No worries if we do not do it today! If it is easier for you to stop by tomorro…"
click at [653, 484] on div "No worries if we do not do it today! If it is easier for you to stop by tomorro…" at bounding box center [656, 516] width 743 height 79
click at [649, 496] on textarea "No worries if we do not do it today! If it is easier for you to stop by tomorro…" at bounding box center [582, 506] width 556 height 39
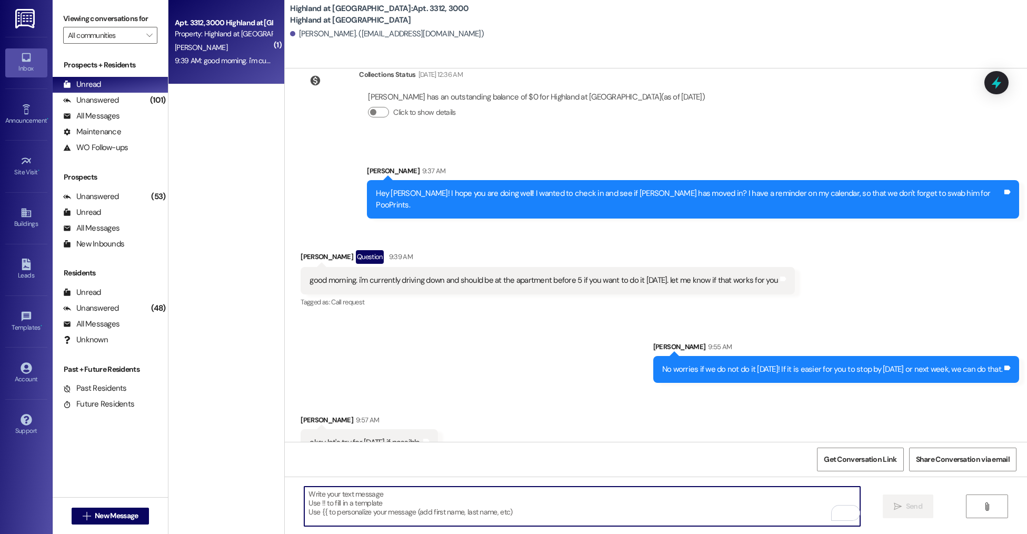
scroll to position [715, 0]
click at [394, 494] on textarea "To enrich screen reader interactions, please activate Accessibility in Grammarl…" at bounding box center [582, 506] width 556 height 39
click at [440, 499] on textarea "To enrich screen reader interactions, please activate Accessibility in Grammarl…" at bounding box center [582, 506] width 556 height 39
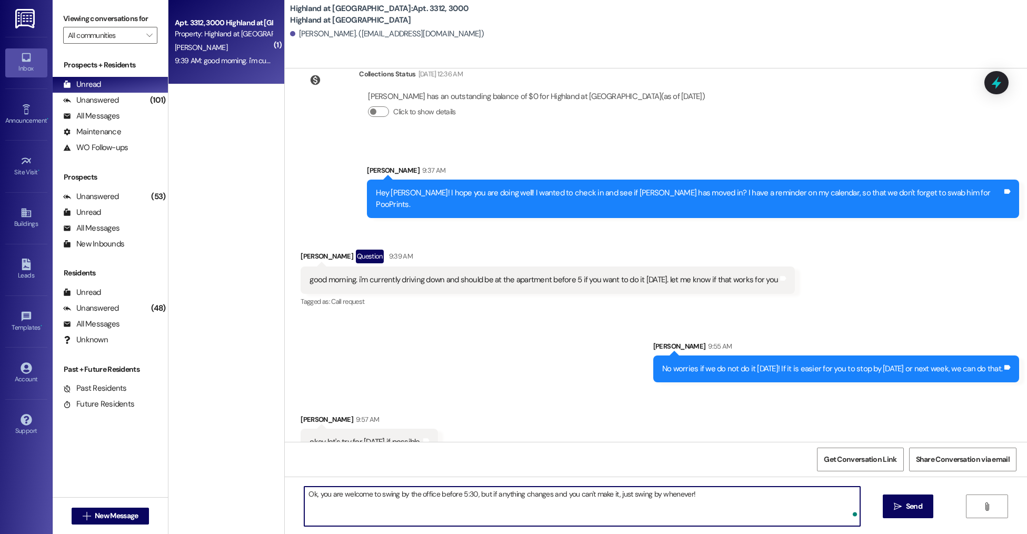
type textarea "Ok, you are welcome to swing by the office before 5:30, but if anything changes…"
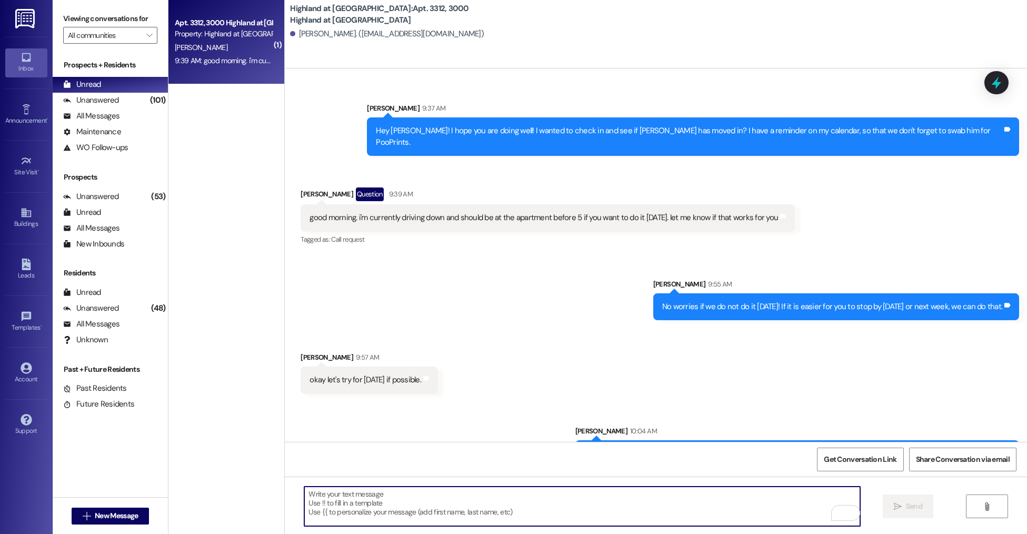
scroll to position [788, 0]
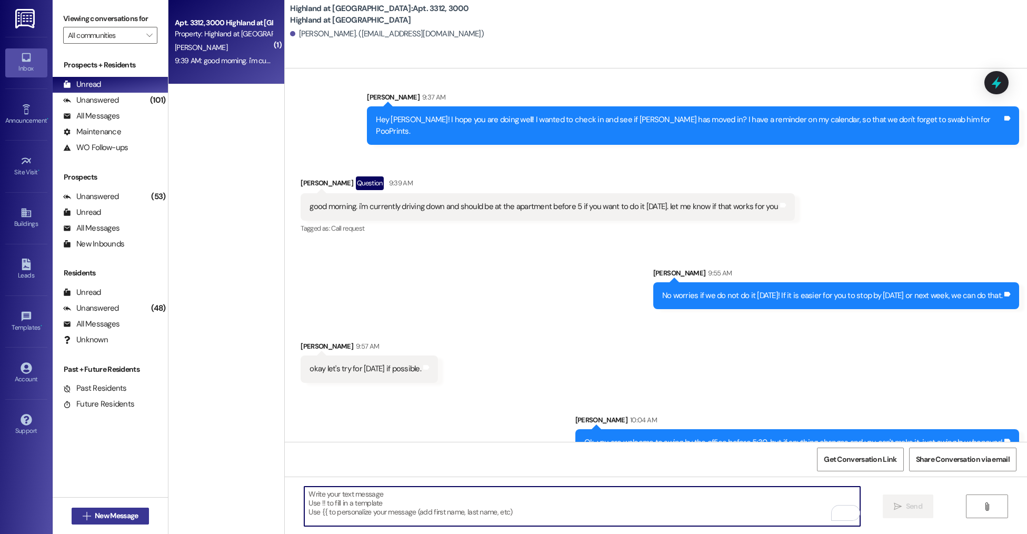
click at [95, 511] on span "New Message" at bounding box center [116, 515] width 43 height 11
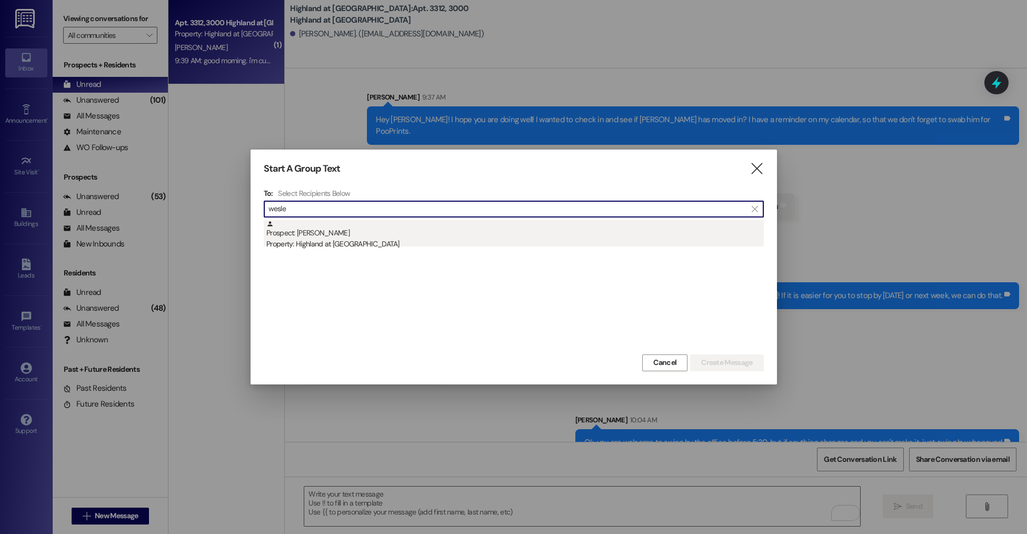
type input "wesle"
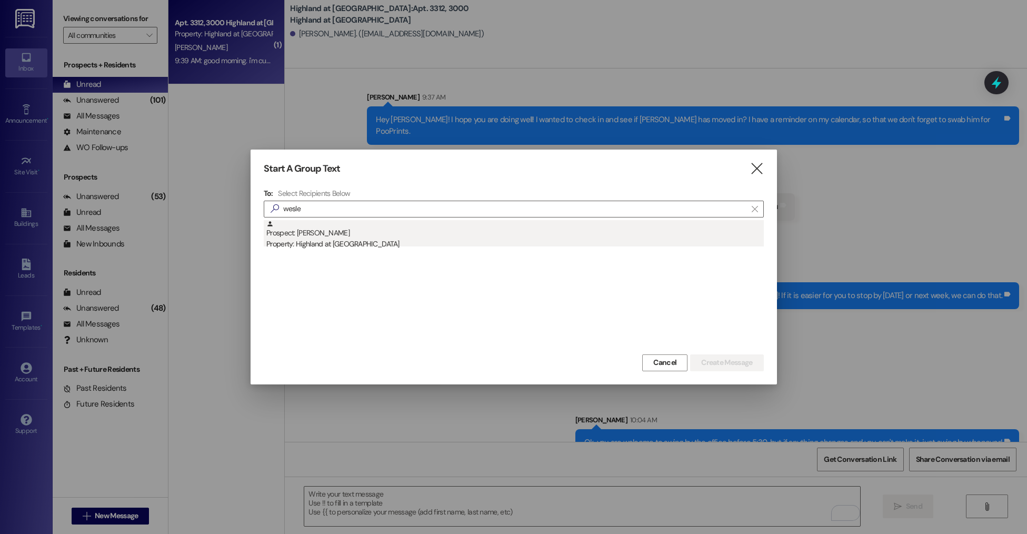
drag, startPoint x: 329, startPoint y: 228, endPoint x: 737, endPoint y: 382, distance: 437.0
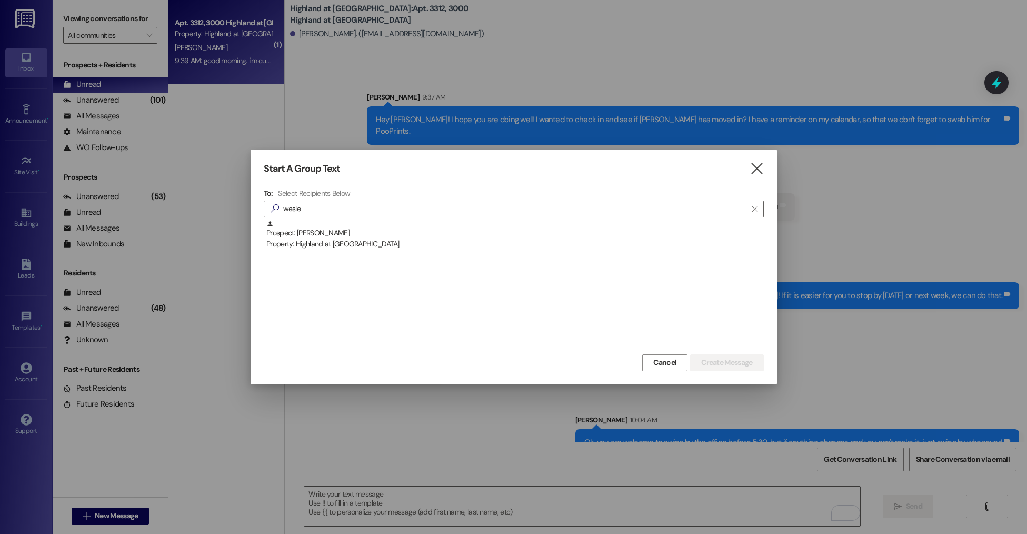
click at [329, 228] on div "Prospect: Wesley Barger Property: Highland at Spring Hill" at bounding box center [515, 235] width 498 height 30
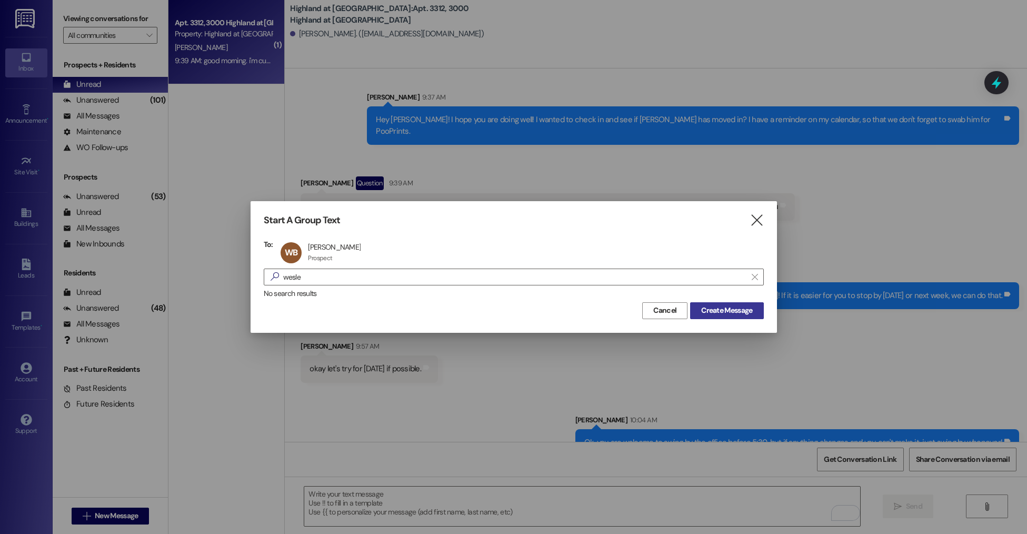
click at [713, 304] on button "Create Message" at bounding box center [726, 310] width 73 height 17
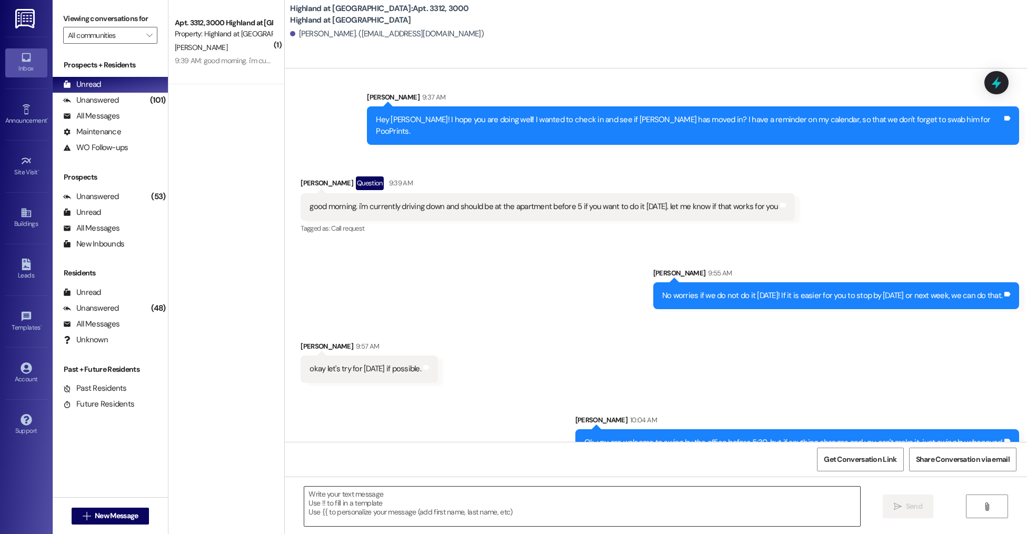
scroll to position [0, 0]
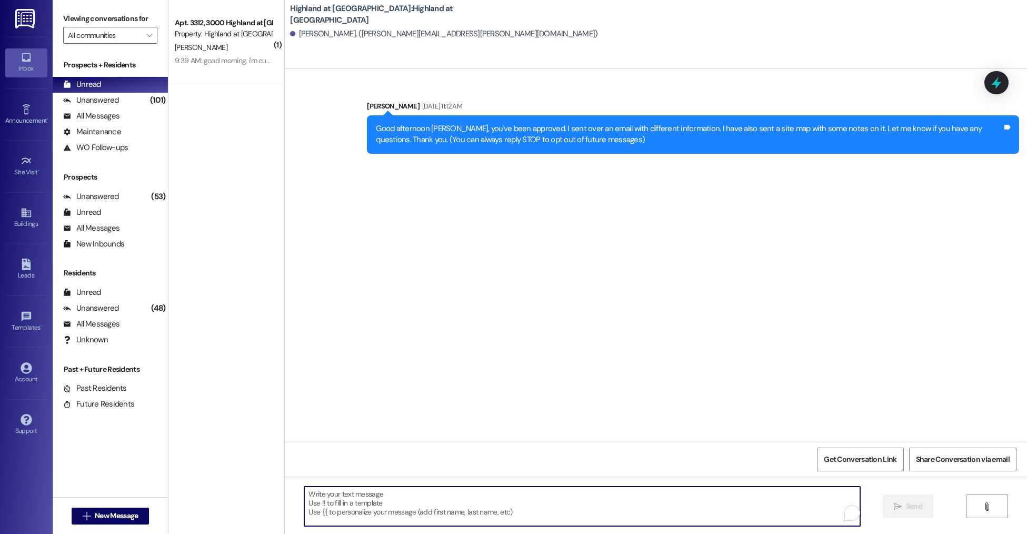
click at [358, 516] on textarea "To enrich screen reader interactions, please activate Accessibility in Grammarl…" at bounding box center [582, 506] width 556 height 39
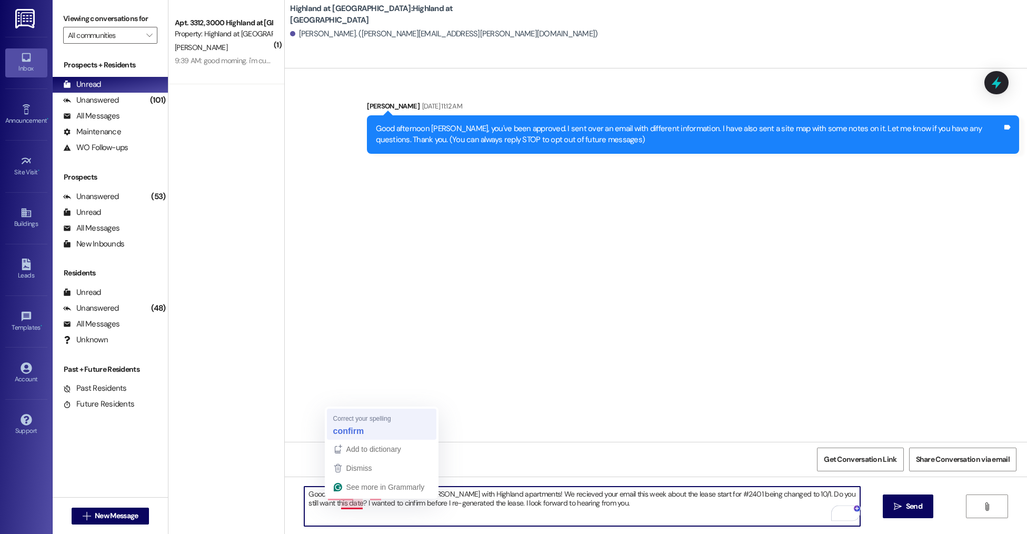
type textarea "Good morning Wes this is Rosemary with Highland apartments! We recieved your em…"
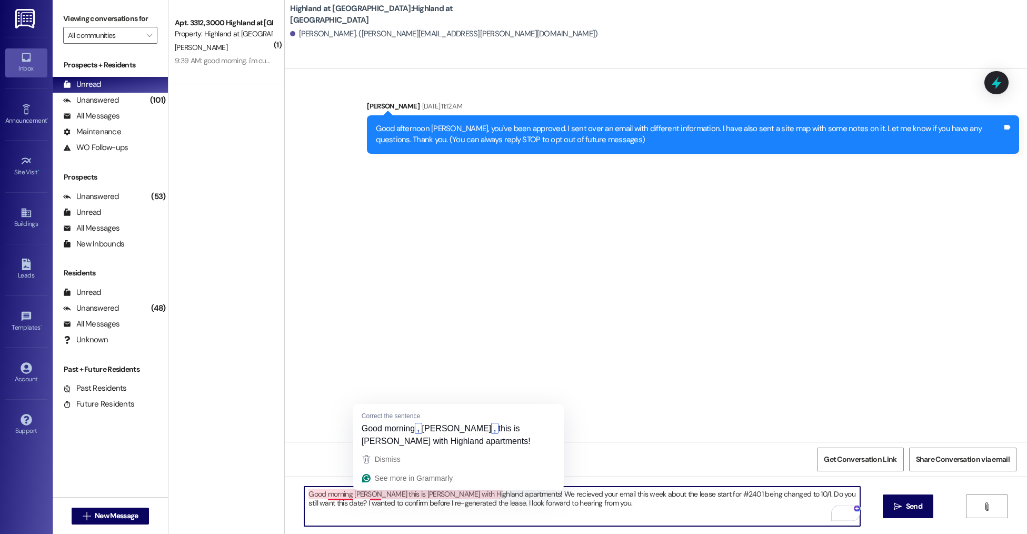
click at [611, 511] on textarea "Good morning Wes this is Rosemary with Highland apartments! We recieved your em…" at bounding box center [582, 506] width 556 height 39
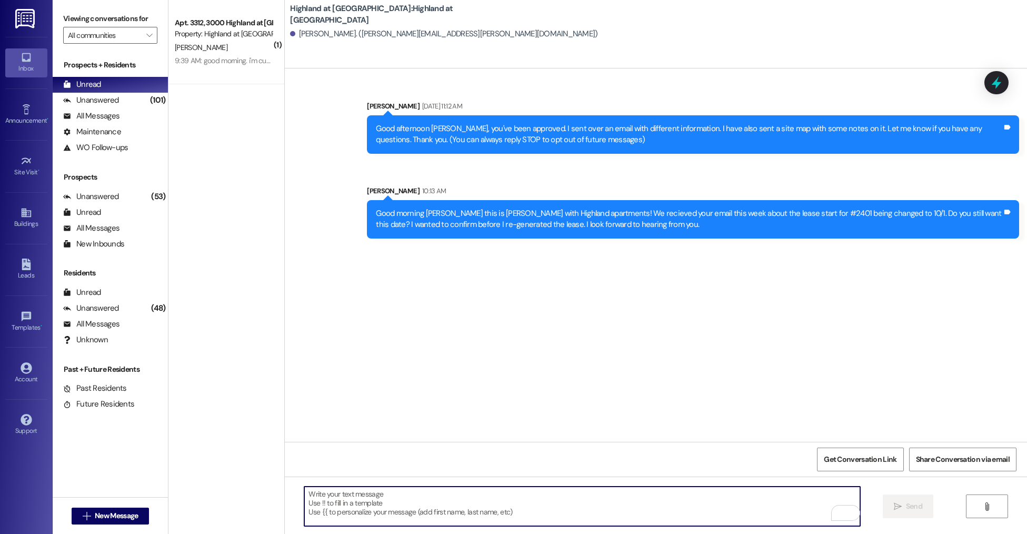
click at [453, 218] on div "Good morning Wes this is Rosemary with Highland apartments! We recieved your em…" at bounding box center [689, 219] width 627 height 23
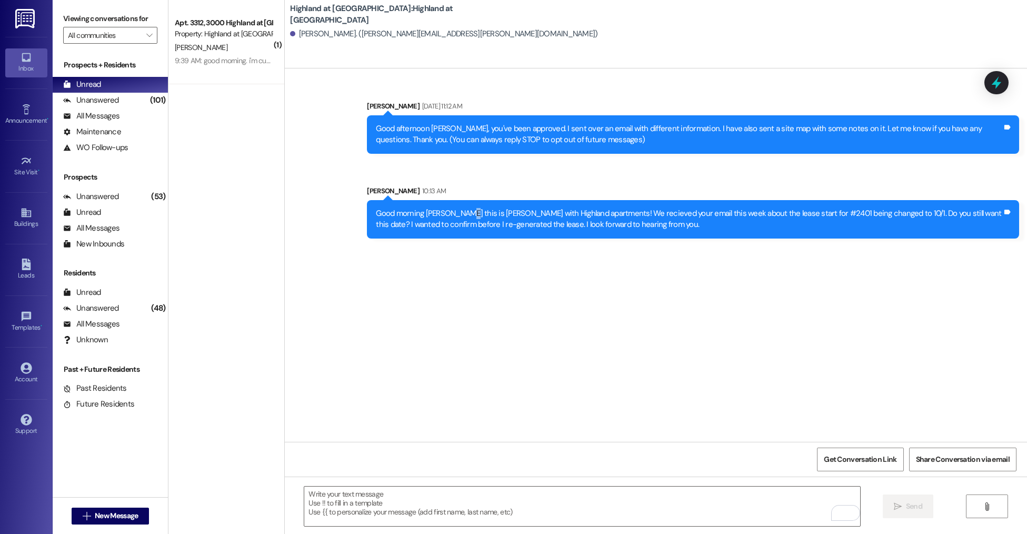
click at [453, 218] on div "Good morning Wes this is Rosemary with Highland apartments! We recieved your em…" at bounding box center [689, 219] width 627 height 23
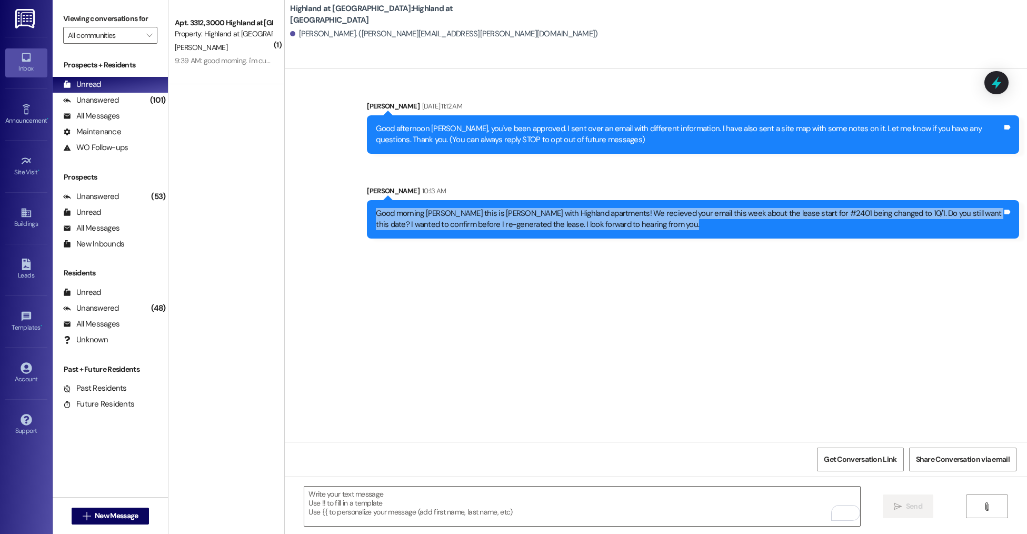
click at [453, 218] on div "Good morning Wes this is Rosemary with Highland apartments! We recieved your em…" at bounding box center [689, 219] width 627 height 23
copy div "Good morning Wes this is Rosemary with Highland apartments! We recieved your em…"
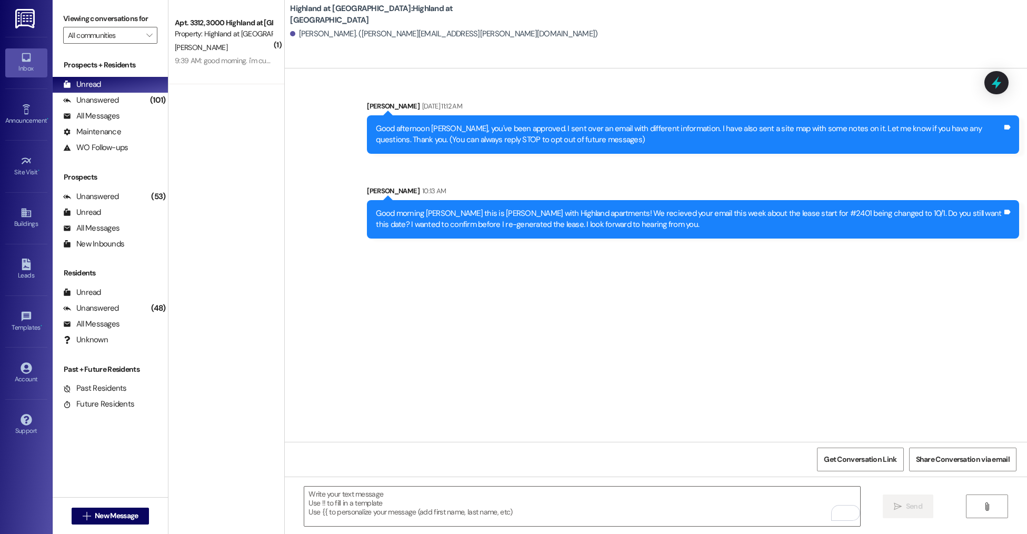
click at [359, 131] on div "Sent via SMS Annie-Marie Taylor Aug 21, 2025 at 11:12 AM Good afternoon Wesley,…" at bounding box center [693, 127] width 668 height 69
click at [107, 509] on button " New Message" at bounding box center [111, 516] width 78 height 17
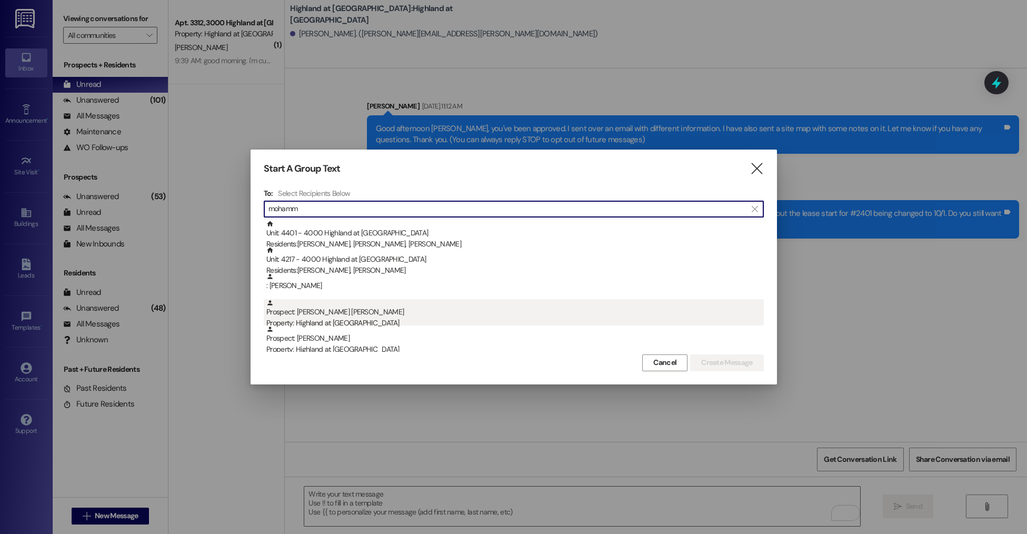
scroll to position [26, 0]
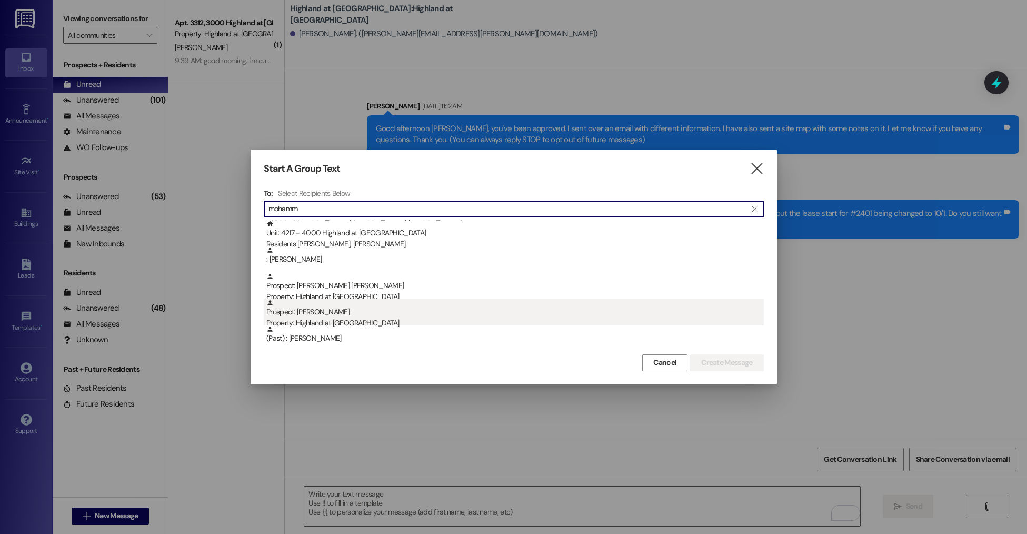
type input "mohamm"
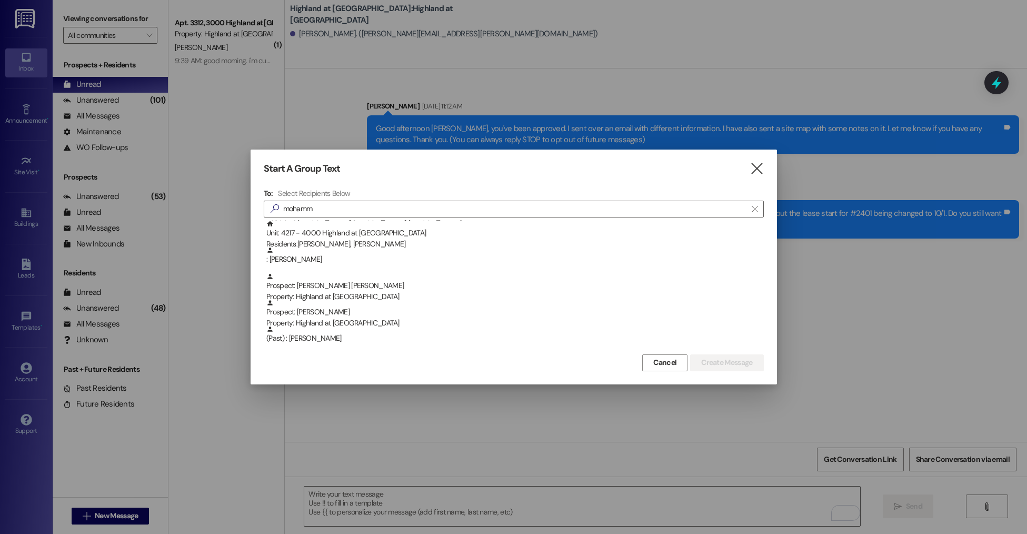
drag, startPoint x: 336, startPoint y: 320, endPoint x: 549, endPoint y: 346, distance: 214.4
click at [336, 320] on div "Property: Highland at [GEOGRAPHIC_DATA]" at bounding box center [515, 323] width 498 height 11
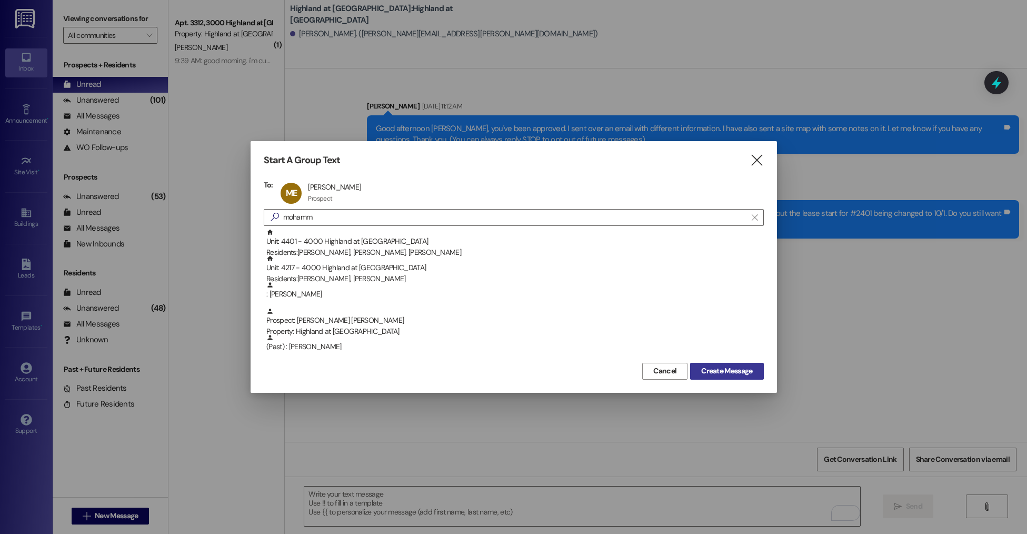
click at [715, 369] on span "Create Message" at bounding box center [726, 370] width 51 height 11
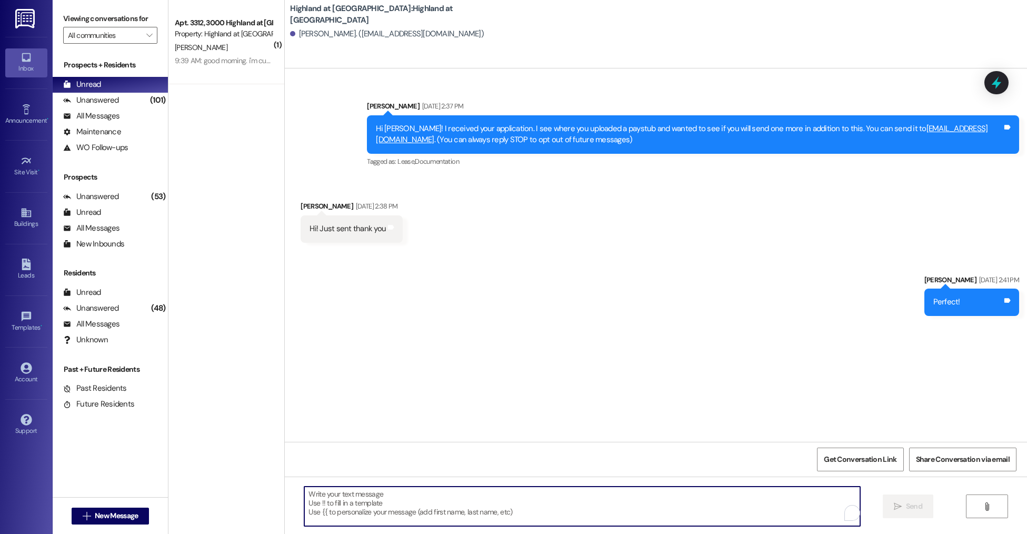
click at [343, 505] on textarea "To enrich screen reader interactions, please activate Accessibility in Grammarl…" at bounding box center [582, 506] width 556 height 39
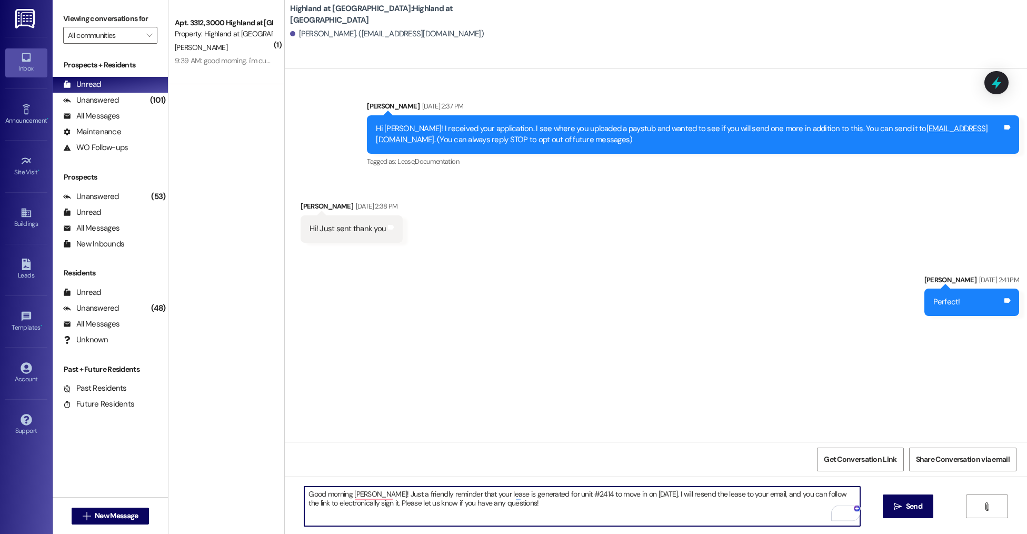
drag, startPoint x: 681, startPoint y: 495, endPoint x: 701, endPoint y: 499, distance: 20.3
click at [681, 495] on textarea "Good morning Mohammed! Just a friendly reminder that your lease is generated fo…" at bounding box center [582, 506] width 556 height 39
click at [692, 502] on textarea "Good morning Mohammed! Just a friendly reminder that your lease has been genera…" at bounding box center [582, 506] width 556 height 39
type textarea "Good morning Mohammed! Just a friendly reminder that your lease has been genera…"
click at [700, 502] on textarea "Good morning Mohammed! Just a friendly reminder that your lease has been genera…" at bounding box center [582, 506] width 556 height 39
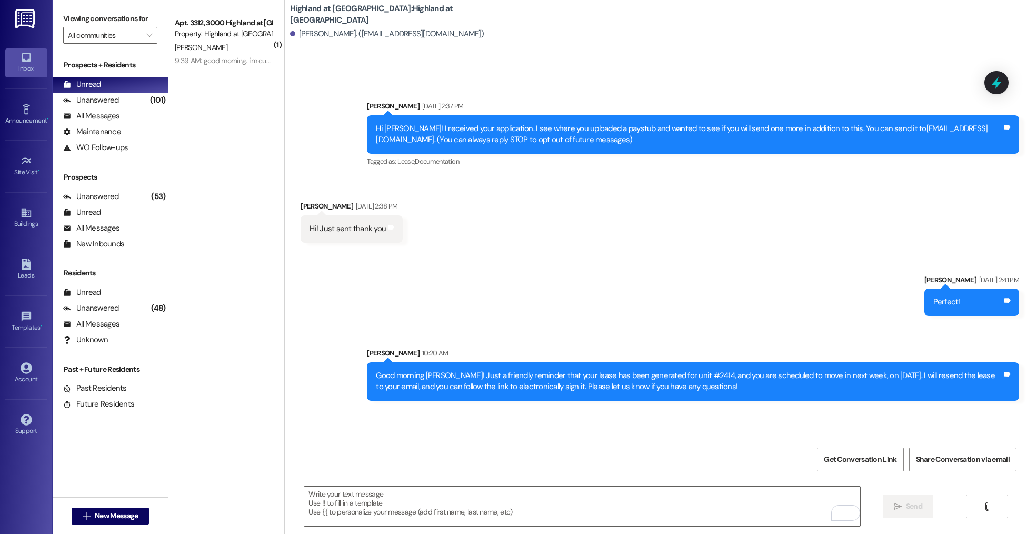
click at [602, 390] on div "Good morning Mohammed! Just a friendly reminder that your lease has been genera…" at bounding box center [689, 381] width 627 height 23
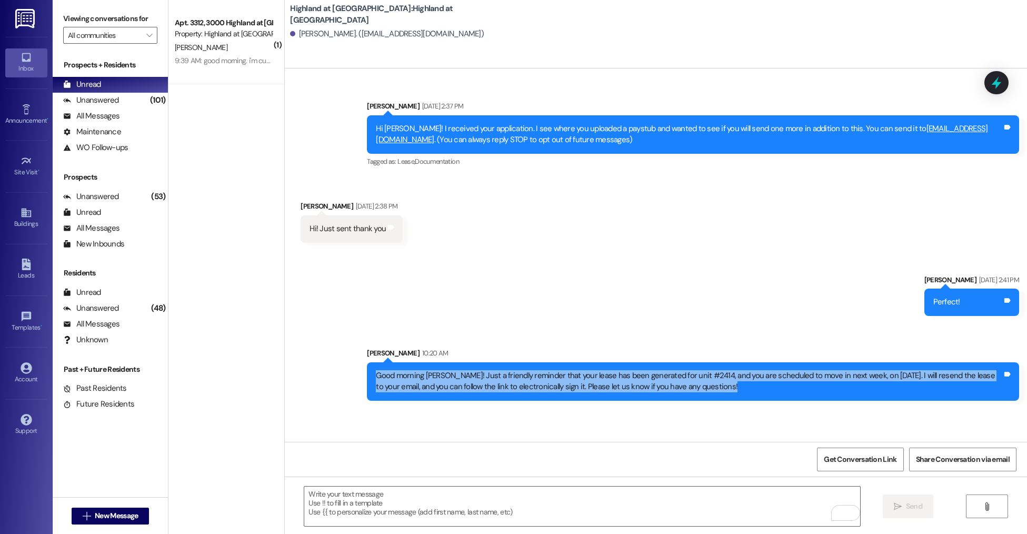
click at [602, 390] on div "Good morning Mohammed! Just a friendly reminder that your lease has been genera…" at bounding box center [689, 381] width 627 height 23
copy div "Good morning Mohammed! Just a friendly reminder that your lease has been genera…"
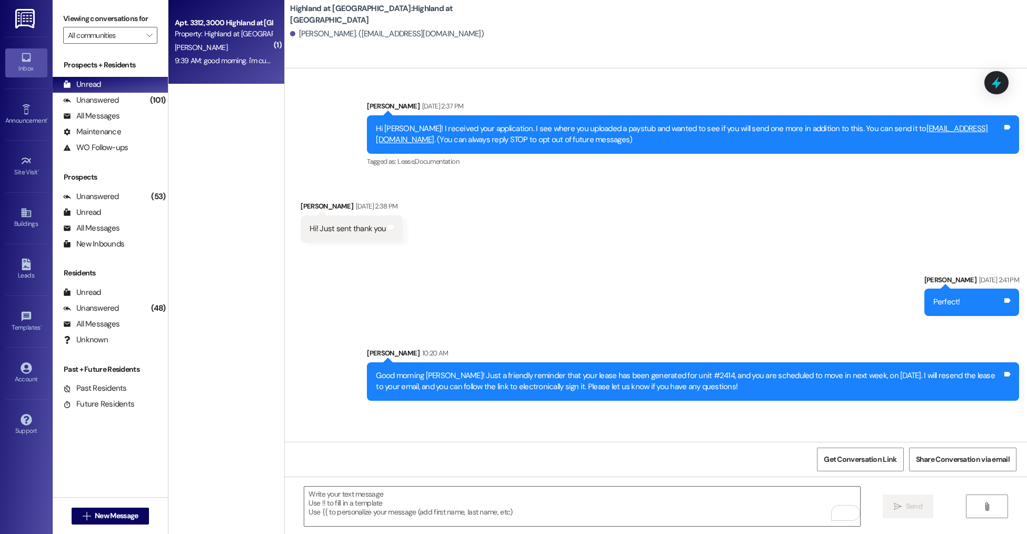
click at [242, 47] on div "K. Corker" at bounding box center [224, 47] width 100 height 13
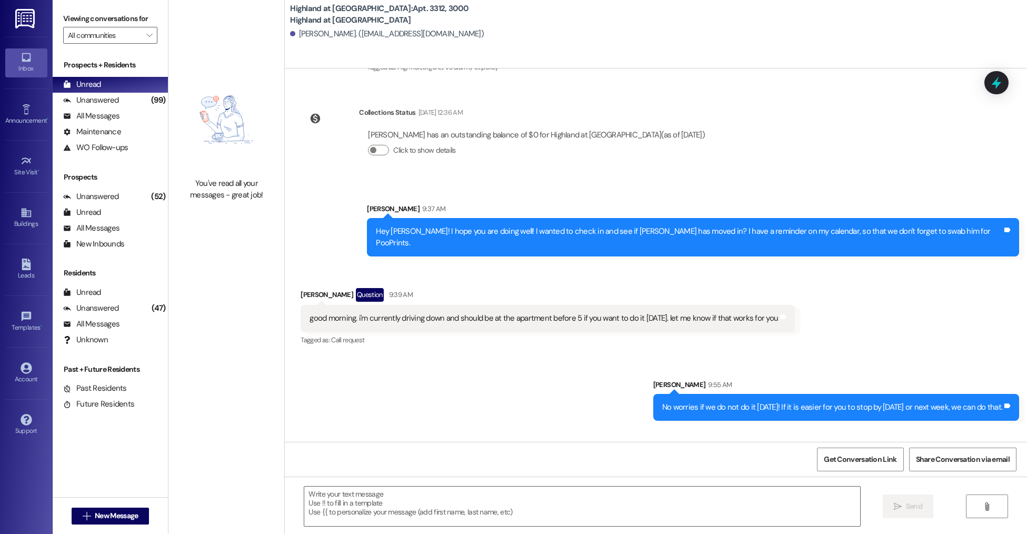
scroll to position [730, 0]
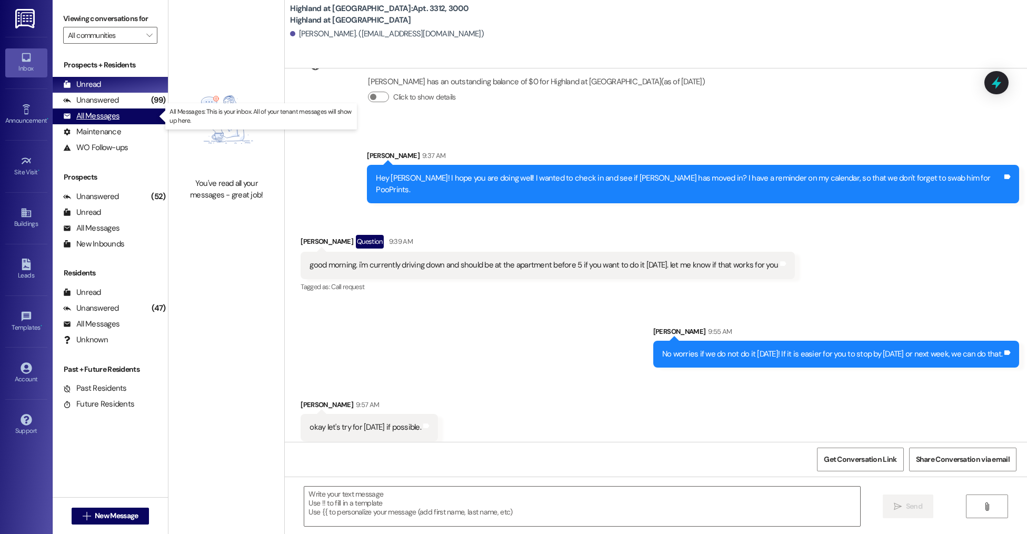
click at [125, 111] on div "All Messages (undefined)" at bounding box center [110, 116] width 115 height 16
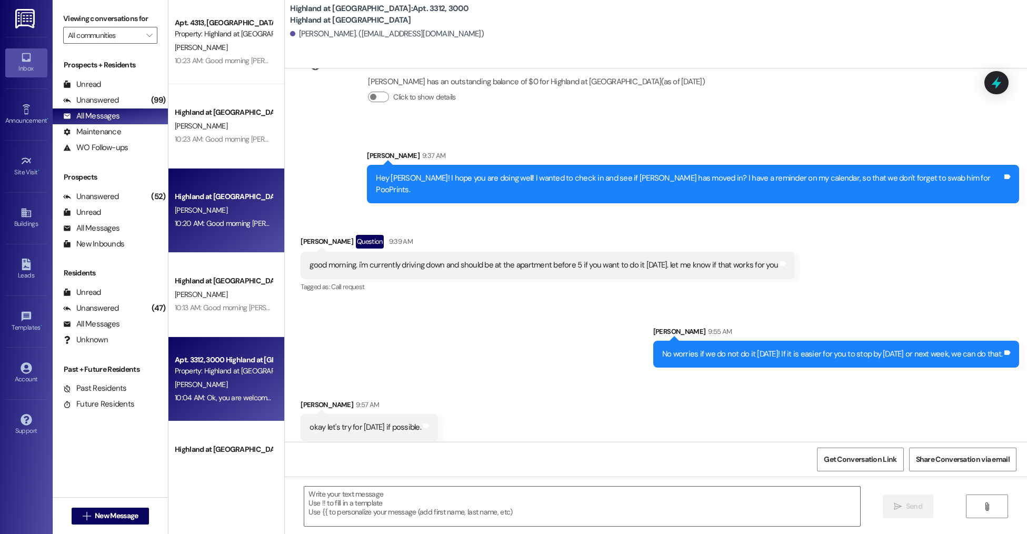
click at [220, 228] on div "10:20 AM: Good morning Mohammed! Just a friendly reminder that your lease has b…" at bounding box center [642, 223] width 934 height 9
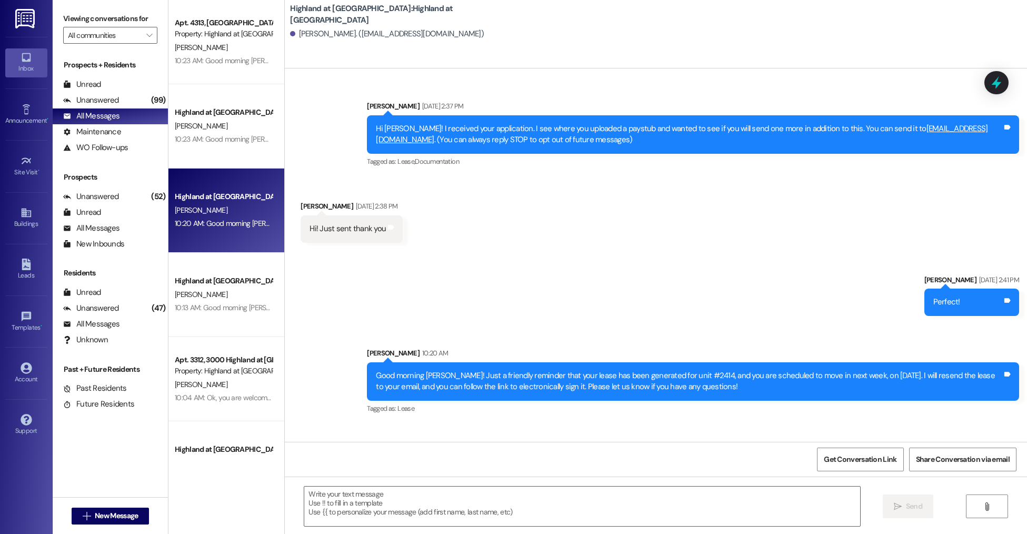
click at [464, 375] on div "Good morning Mohammed! Just a friendly reminder that your lease has been genera…" at bounding box center [689, 381] width 627 height 23
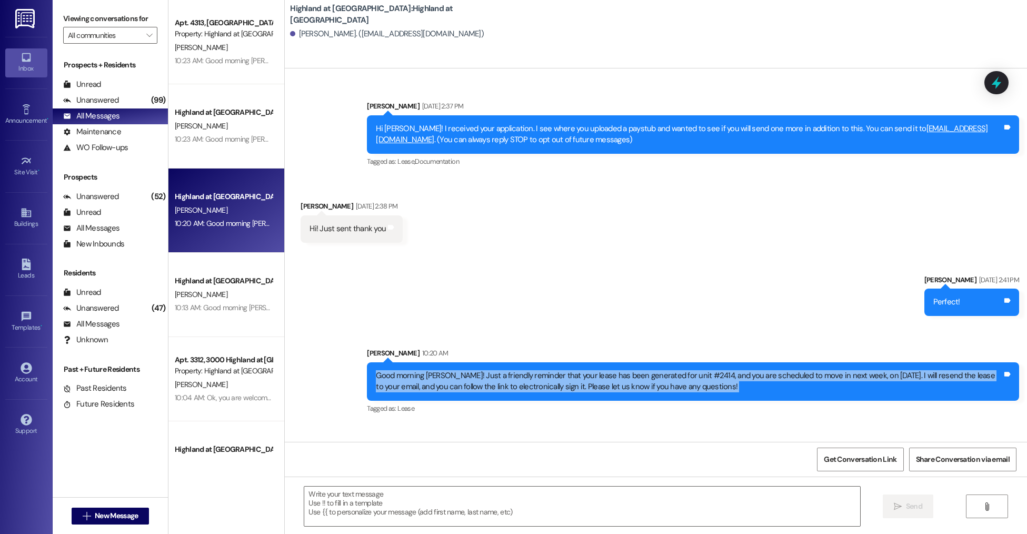
click at [464, 375] on div "Good morning Mohammed! Just a friendly reminder that your lease has been genera…" at bounding box center [689, 381] width 627 height 23
copy div "Good morning Mohammed! Just a friendly reminder that your lease has been genera…"
click at [107, 513] on span "New Message" at bounding box center [116, 515] width 43 height 11
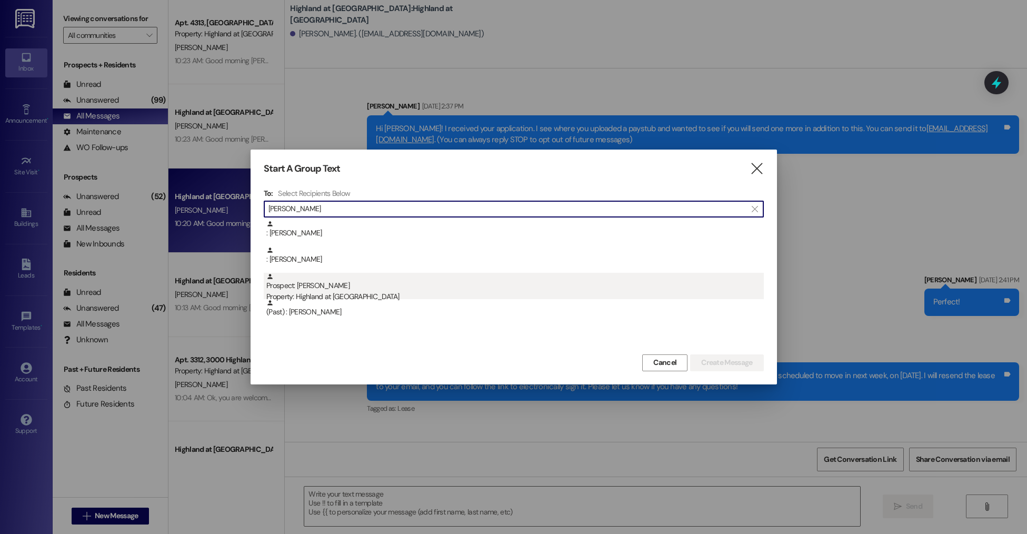
click at [350, 296] on div "Property: Highland at [GEOGRAPHIC_DATA]" at bounding box center [515, 296] width 498 height 11
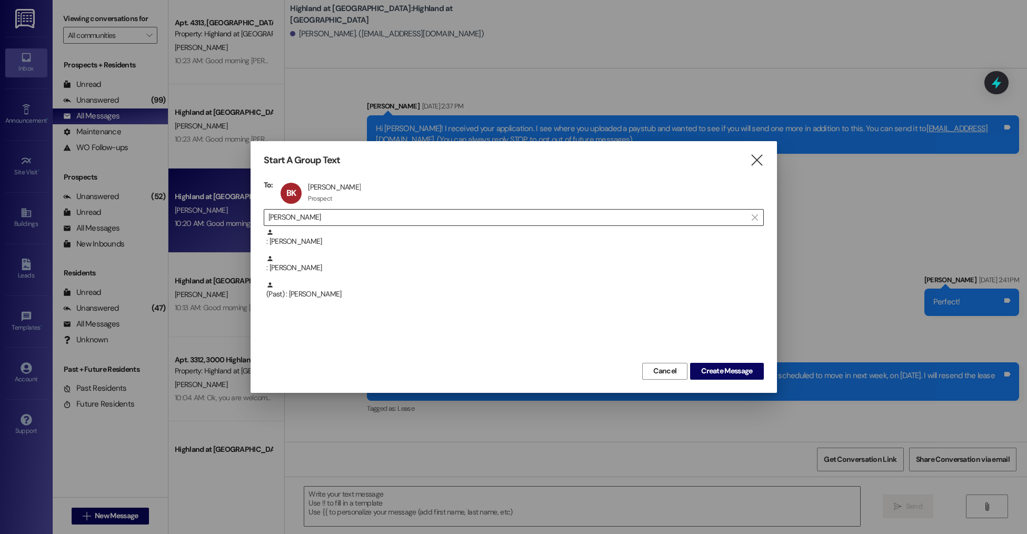
click at [308, 213] on input "brooke" at bounding box center [508, 217] width 478 height 15
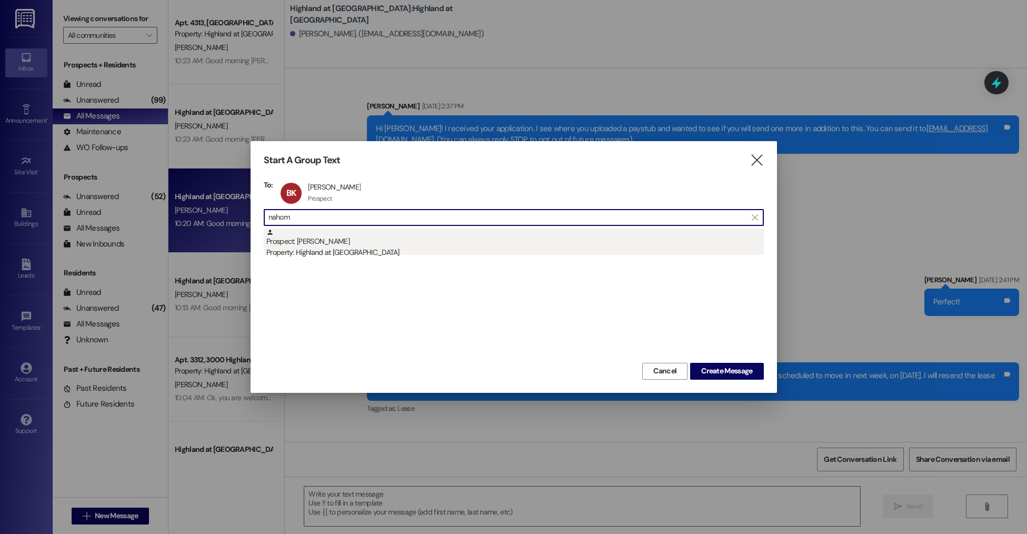
type input "nahom"
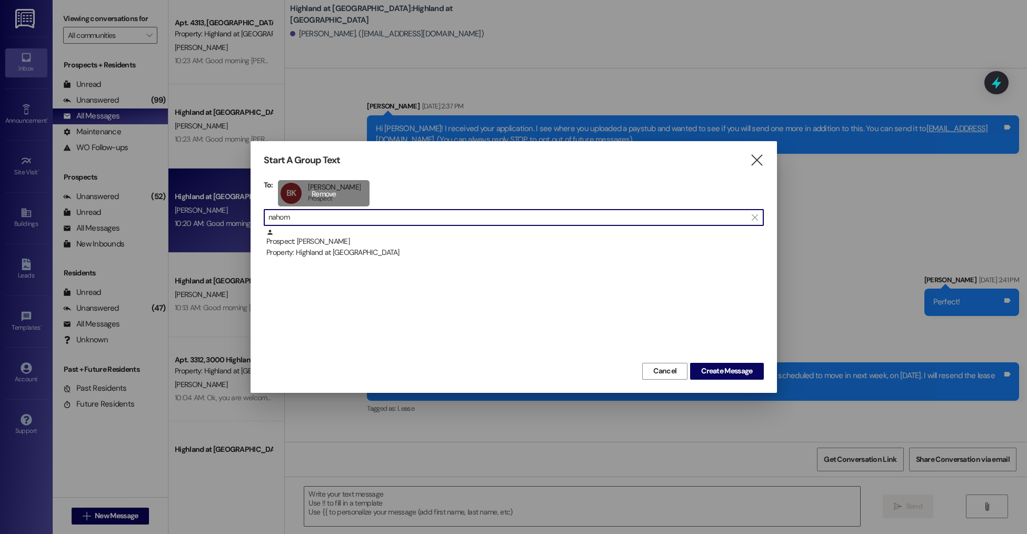
click at [284, 244] on div "Prospect: Nahom Eyasu Property: Highland at Spring Hill" at bounding box center [515, 244] width 498 height 30
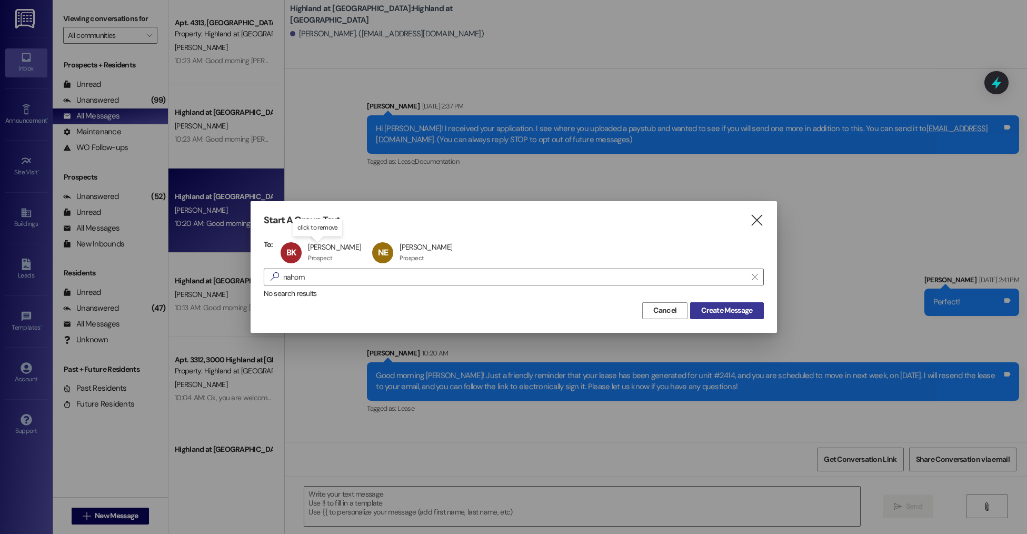
click at [730, 312] on span "Create Message" at bounding box center [726, 310] width 51 height 11
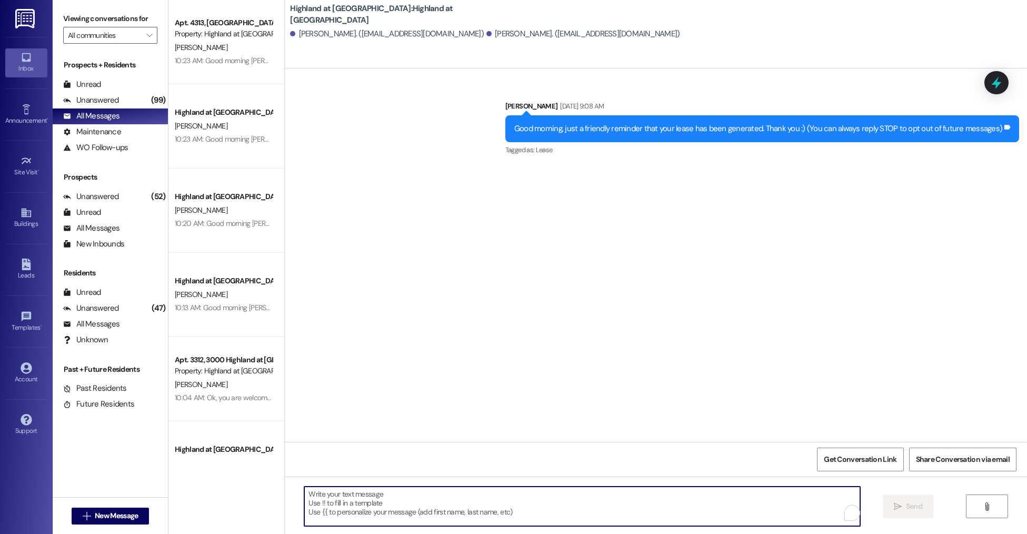
click at [381, 490] on textarea "To enrich screen reader interactions, please activate Accessibility in Grammarl…" at bounding box center [582, 506] width 556 height 39
paste textarea "Good morning [PERSON_NAME]! Just a friendly reminder that your lease has been g…"
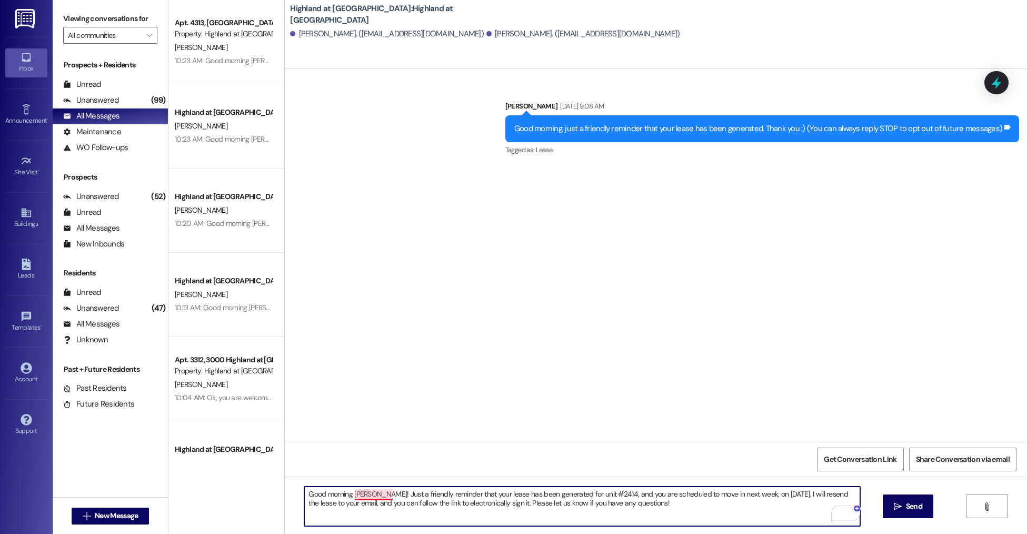
click at [361, 493] on textarea "Good morning [PERSON_NAME]! Just a friendly reminder that your lease has been g…" at bounding box center [582, 506] width 556 height 39
click at [626, 493] on textarea "Good morning Brooke and Nahom! Just a friendly reminder that your lease has bee…" at bounding box center [582, 506] width 556 height 39
drag, startPoint x: 835, startPoint y: 496, endPoint x: 655, endPoint y: 496, distance: 180.6
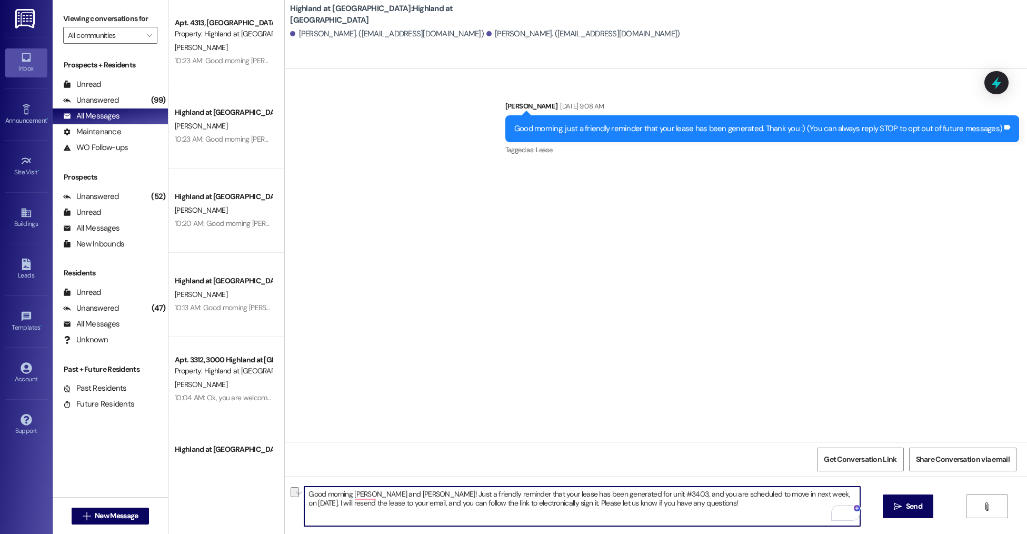
click at [655, 496] on textarea "Good morning Brooke and Nahom! Just a friendly reminder that your lease has bee…" at bounding box center [582, 506] width 556 height 39
drag, startPoint x: 681, startPoint y: 506, endPoint x: 687, endPoint y: 505, distance: 5.9
click at [682, 506] on textarea "Good morning Brooke and Nahom! Just a friendly reminder that your lease for uni…" at bounding box center [582, 506] width 556 height 39
drag, startPoint x: 357, startPoint y: 504, endPoint x: 429, endPoint y: 511, distance: 73.0
click at [357, 504] on textarea "Good morning Brooke and Nahom! Just a friendly reminder that your lease for uni…" at bounding box center [582, 506] width 556 height 39
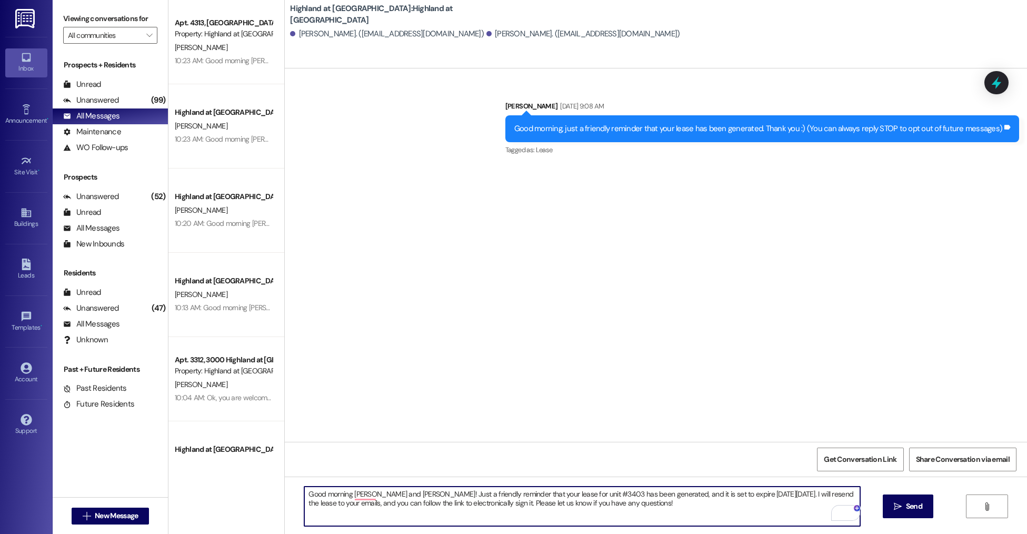
click at [656, 509] on textarea "Good morning Brooke and Nahom! Just a friendly reminder that your lease for uni…" at bounding box center [582, 506] width 556 height 39
click at [670, 506] on textarea "Good morning Brooke and Nahom! Just a friendly reminder that your lease for uni…" at bounding box center [582, 506] width 556 height 39
click at [586, 505] on textarea "Good morning Brooke and Nahom! Just a friendly reminder that your lease for uni…" at bounding box center [582, 506] width 556 height 39
click at [694, 505] on textarea "Good morning Brooke and Nahom! Just a friendly reminder that your lease for uni…" at bounding box center [582, 506] width 556 height 39
type textarea "Good morning Brooke and Nahom! Just a friendly reminder that your lease for uni…"
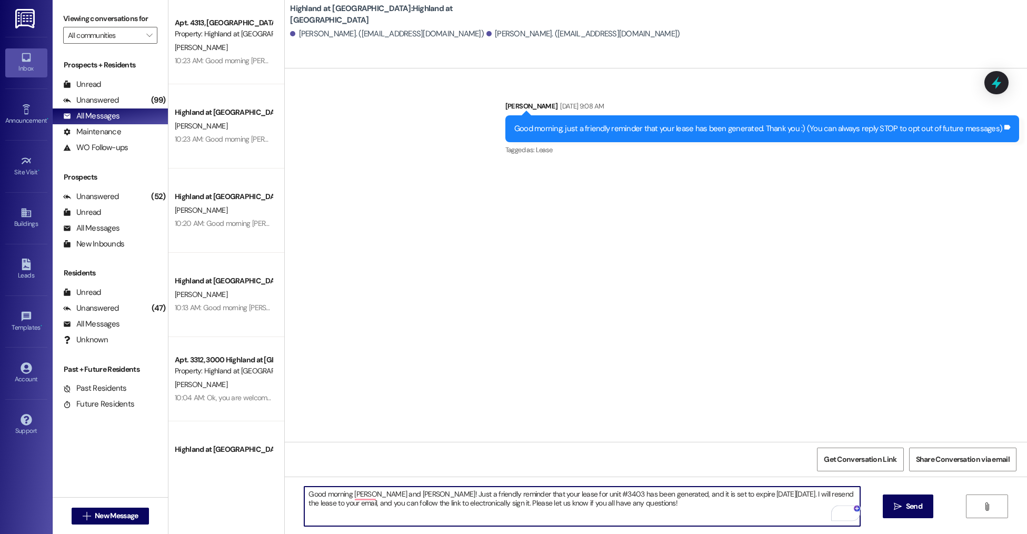
click at [661, 508] on textarea "Good morning Brooke and Nahom! Just a friendly reminder that your lease for uni…" at bounding box center [582, 506] width 556 height 39
click at [667, 508] on textarea "Good morning Brooke and Nahom! Just a friendly reminder that your lease for uni…" at bounding box center [582, 506] width 556 height 39
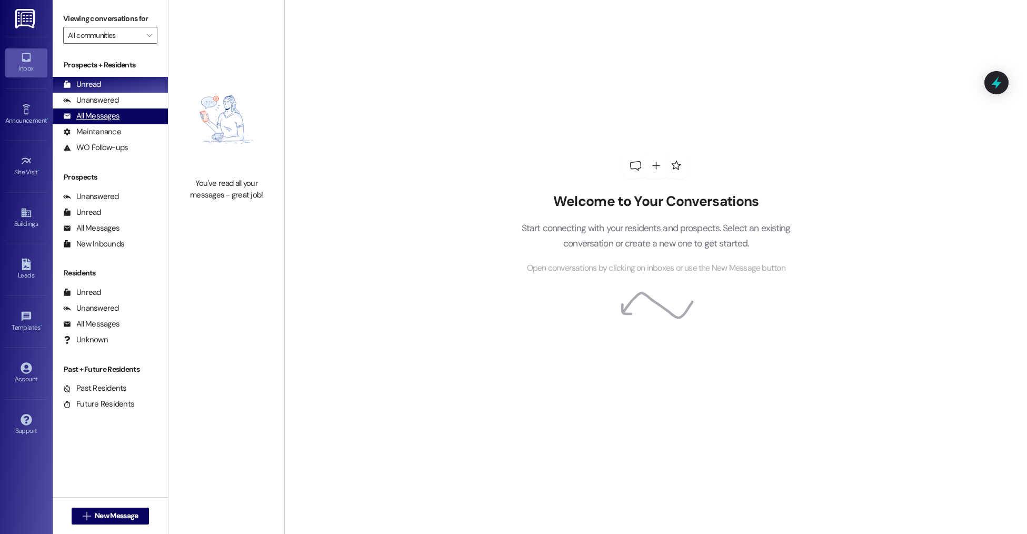
click at [111, 115] on div "All Messages" at bounding box center [91, 116] width 56 height 11
